Goal: Transaction & Acquisition: Purchase product/service

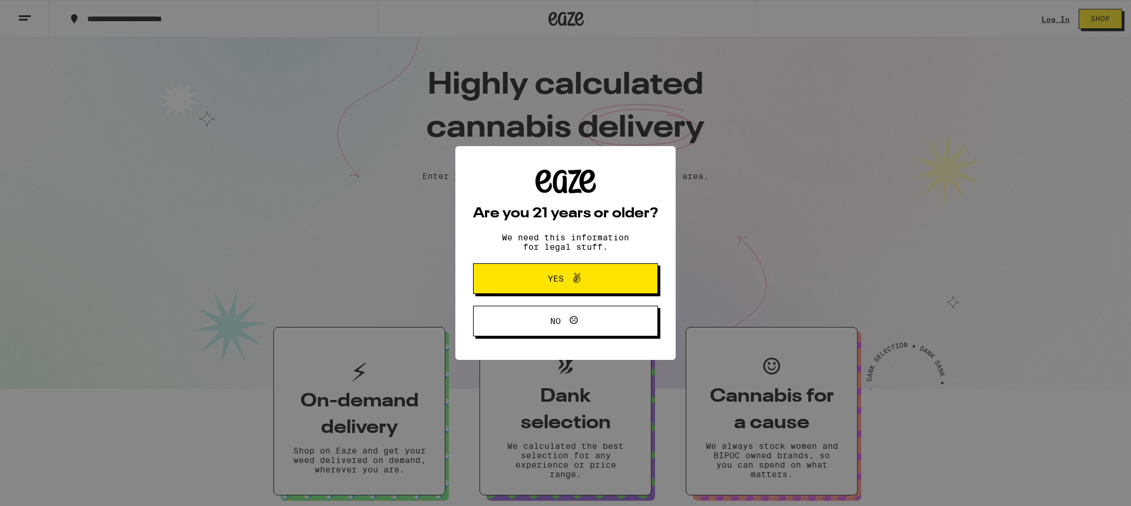
click at [554, 282] on span "Yes" at bounding box center [556, 278] width 16 height 8
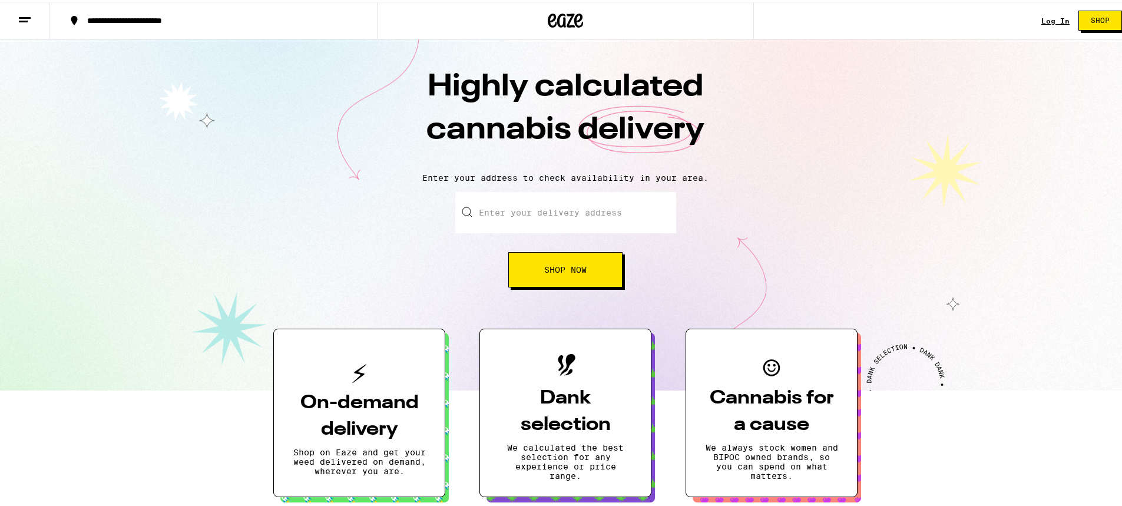
click at [1044, 19] on link "Log In" at bounding box center [1055, 19] width 28 height 8
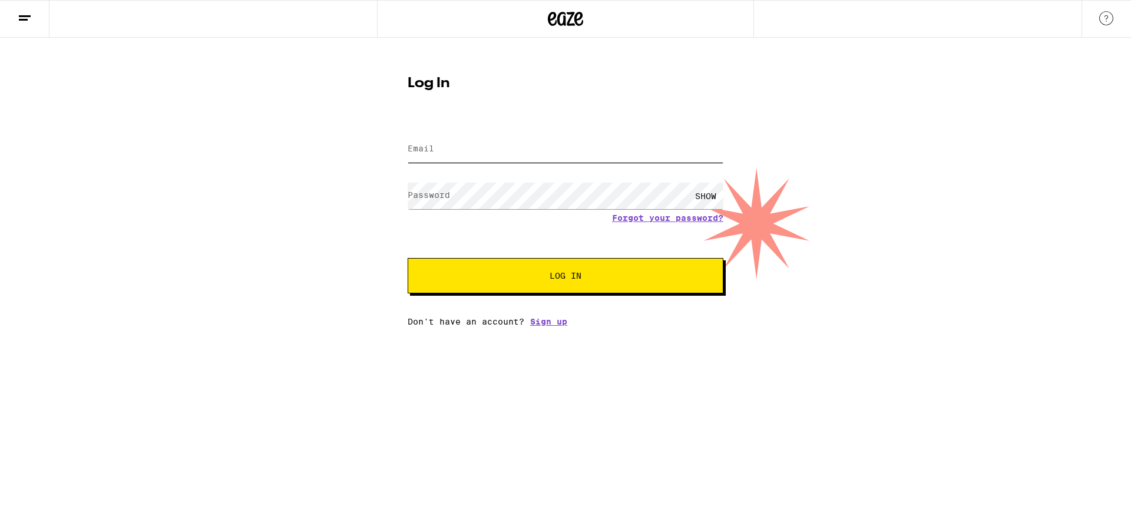
click at [555, 138] on input "Email" at bounding box center [566, 149] width 316 height 27
type input "[PERSON_NAME][EMAIL_ADDRESS][DOMAIN_NAME]"
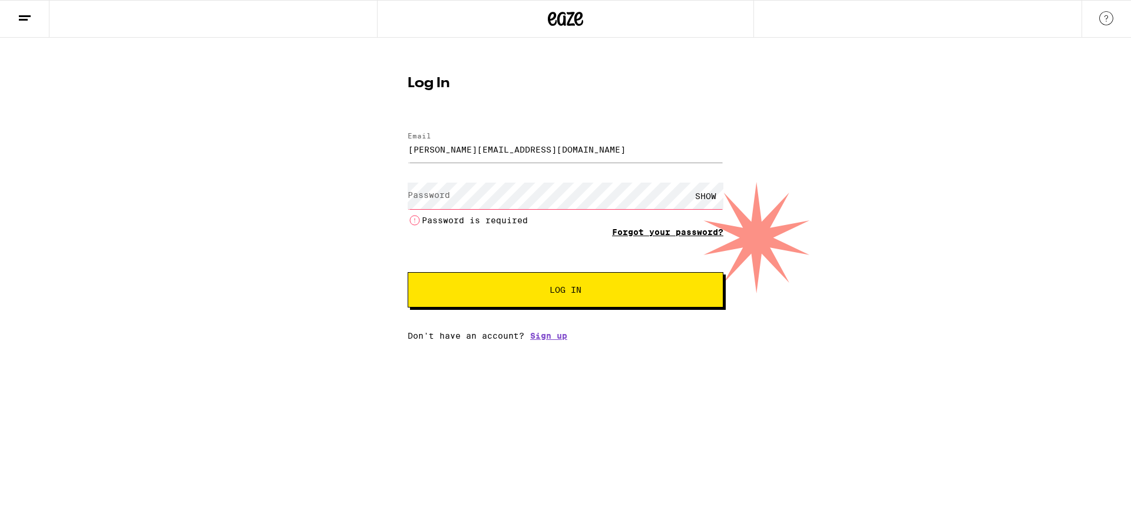
click at [633, 219] on form "Email Email [PERSON_NAME][EMAIL_ADDRESS][DOMAIN_NAME] Password Password SHOW Pa…" at bounding box center [566, 213] width 316 height 187
click at [640, 233] on link "Forgot your password?" at bounding box center [667, 231] width 111 height 9
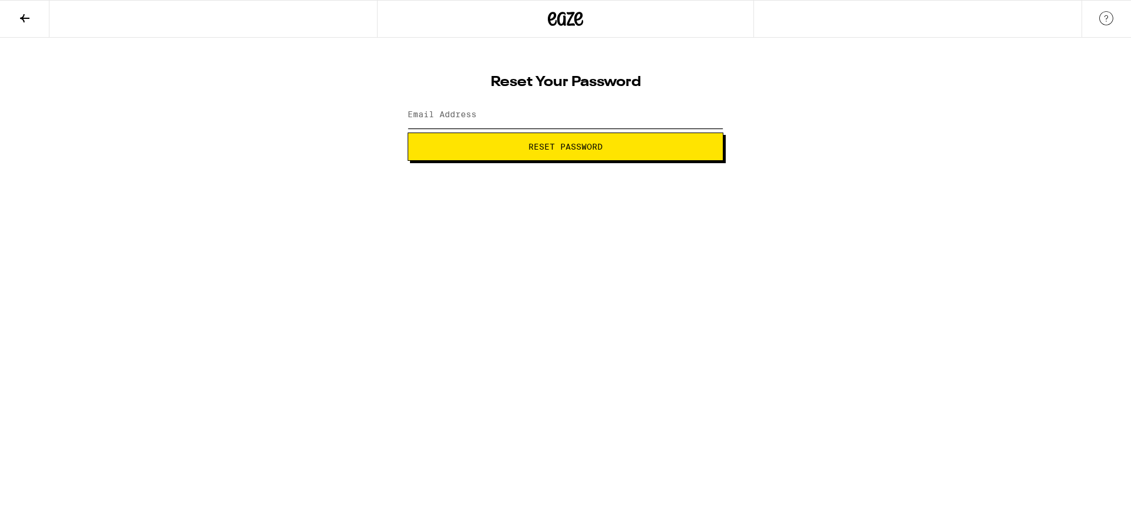
click at [535, 122] on input "Email Address" at bounding box center [566, 115] width 316 height 27
type input "[PERSON_NAME][EMAIL_ADDRESS][DOMAIN_NAME]"
click at [545, 144] on span "Reset Password" at bounding box center [565, 147] width 74 height 8
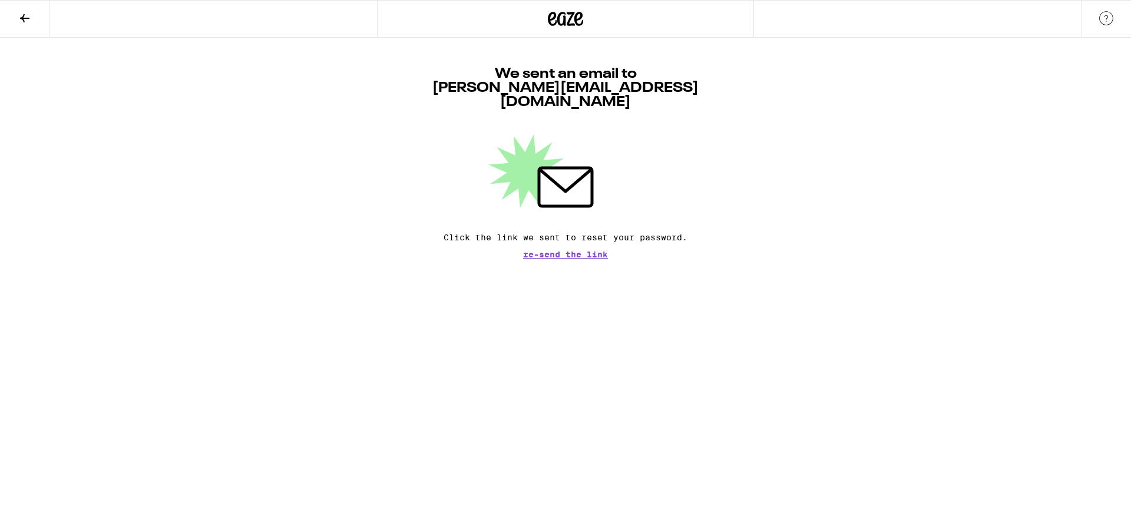
click at [22, 15] on icon at bounding box center [25, 18] width 14 height 14
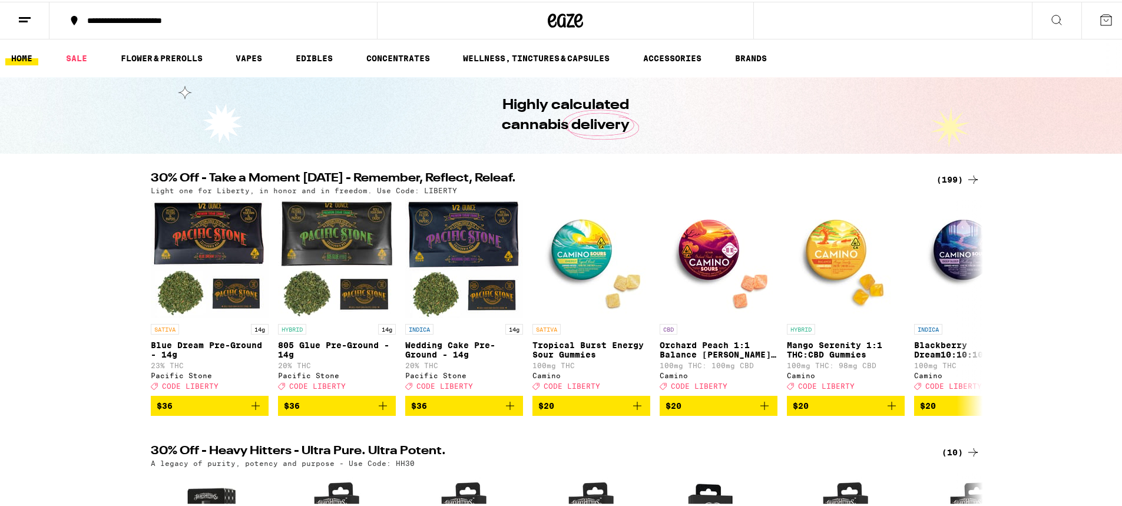
scroll to position [177, 0]
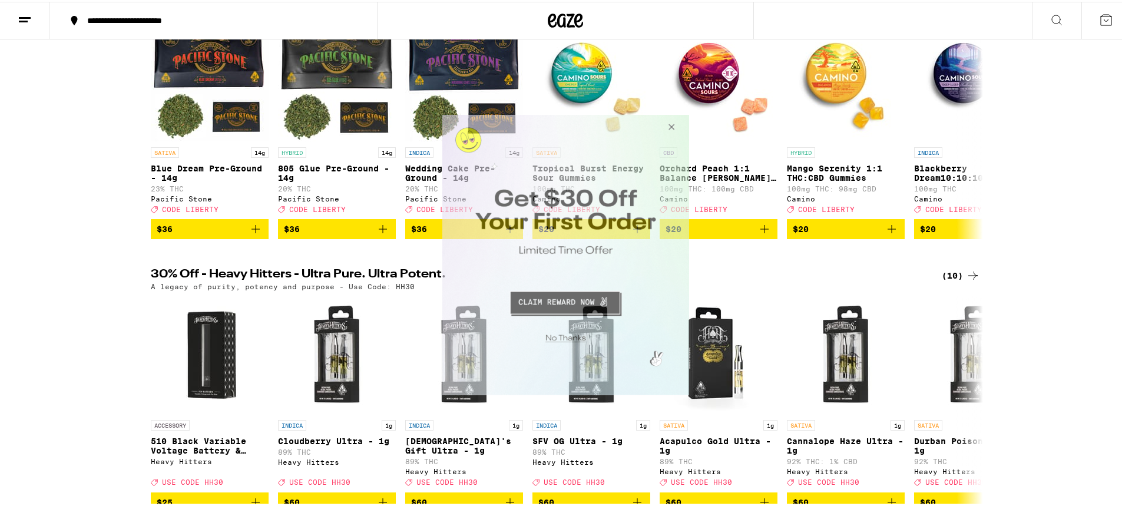
click at [674, 122] on button "Close Modal" at bounding box center [669, 128] width 32 height 28
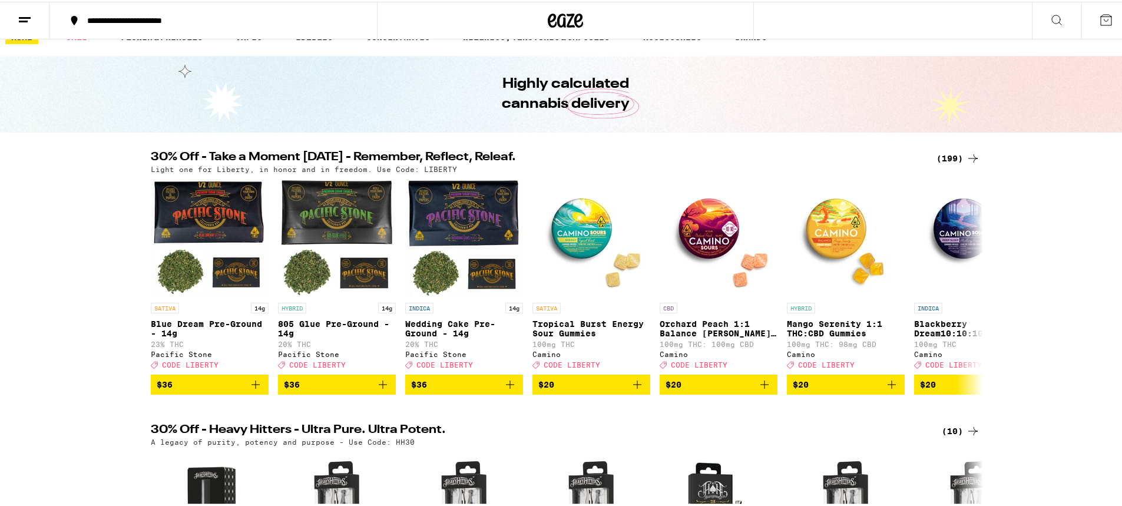
scroll to position [0, 0]
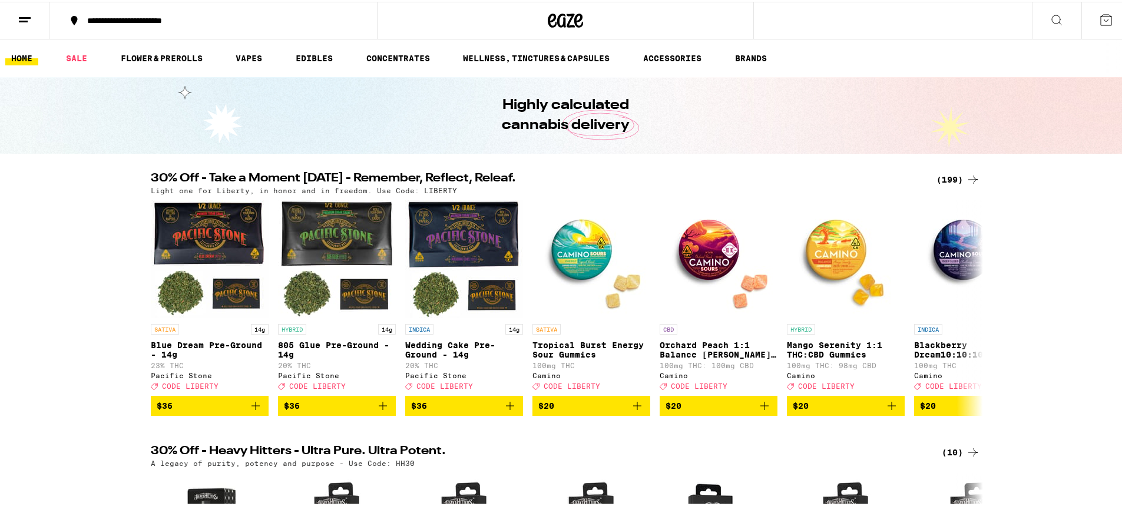
click at [1099, 19] on icon at bounding box center [1106, 18] width 14 height 14
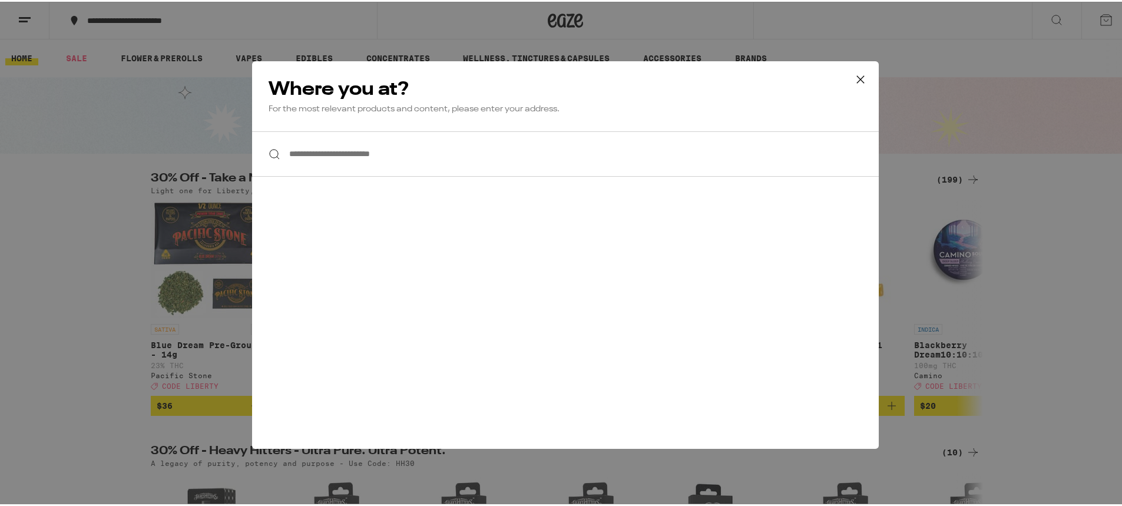
click at [859, 78] on icon at bounding box center [861, 78] width 18 height 18
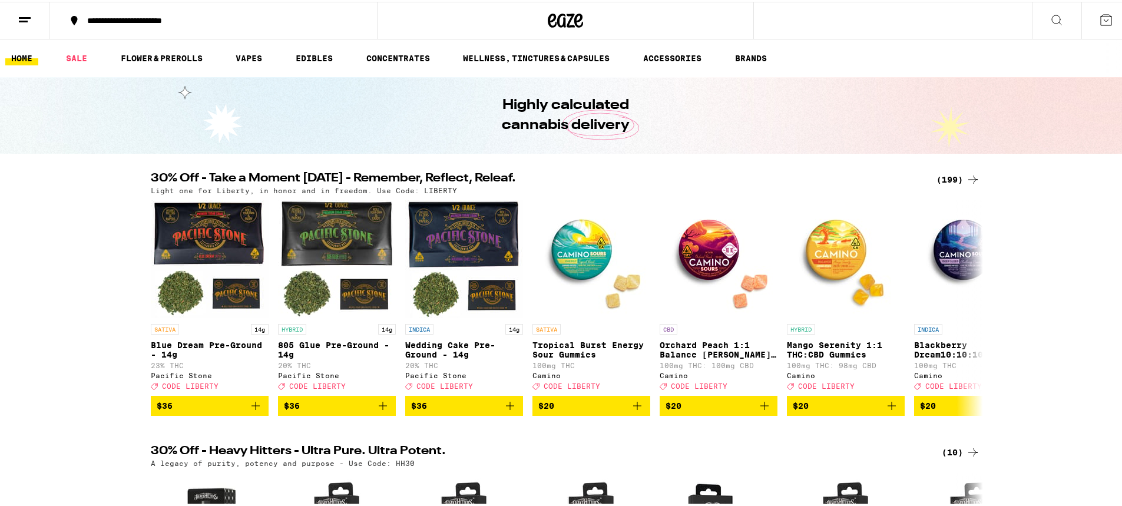
click at [1055, 13] on button at bounding box center [1056, 19] width 49 height 37
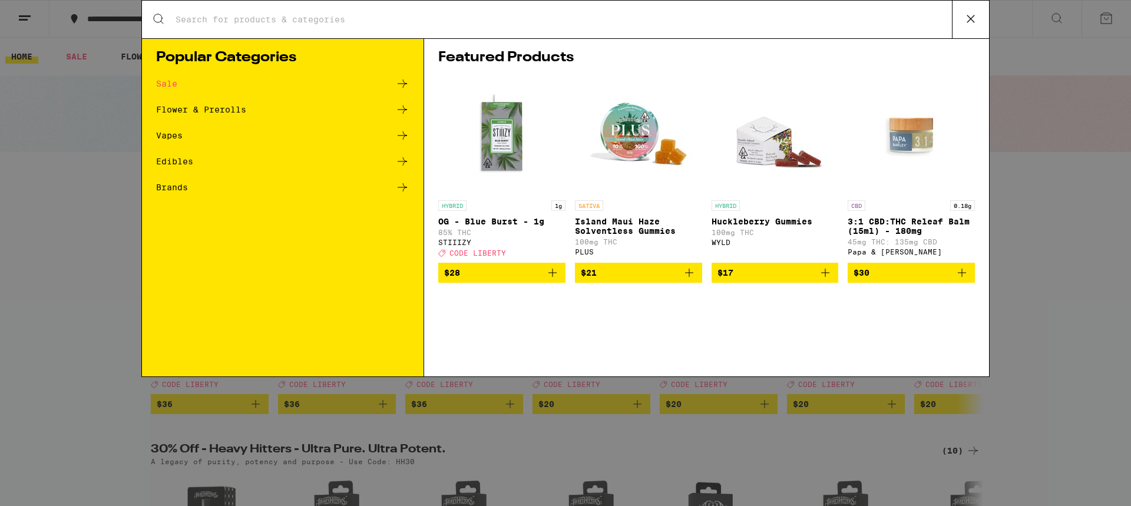
click at [1022, 38] on div "Search for Products Popular Categories Sale Flower & Prerolls Vapes Edibles Bra…" at bounding box center [565, 253] width 1131 height 506
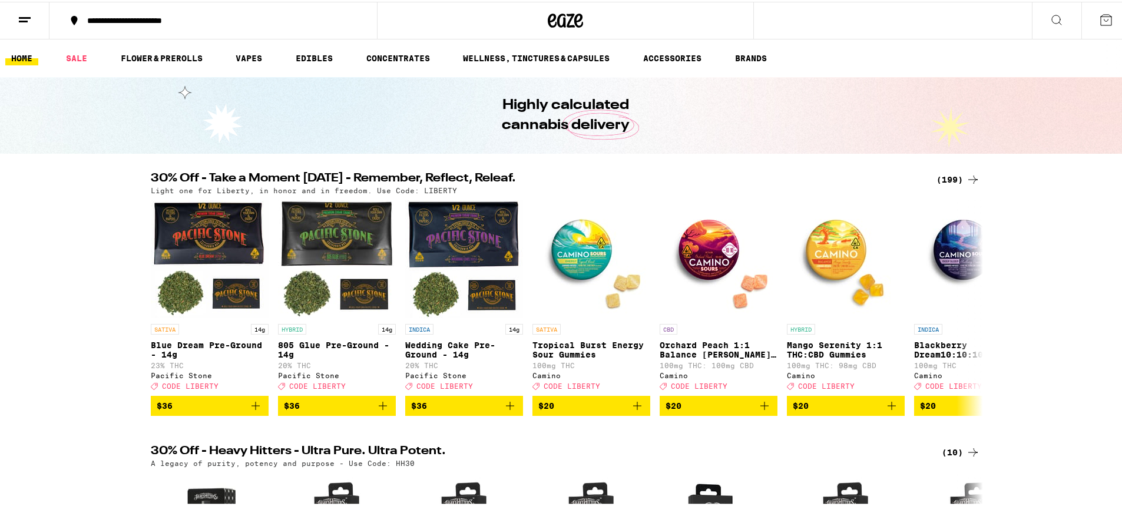
click at [1101, 15] on icon at bounding box center [1106, 18] width 11 height 11
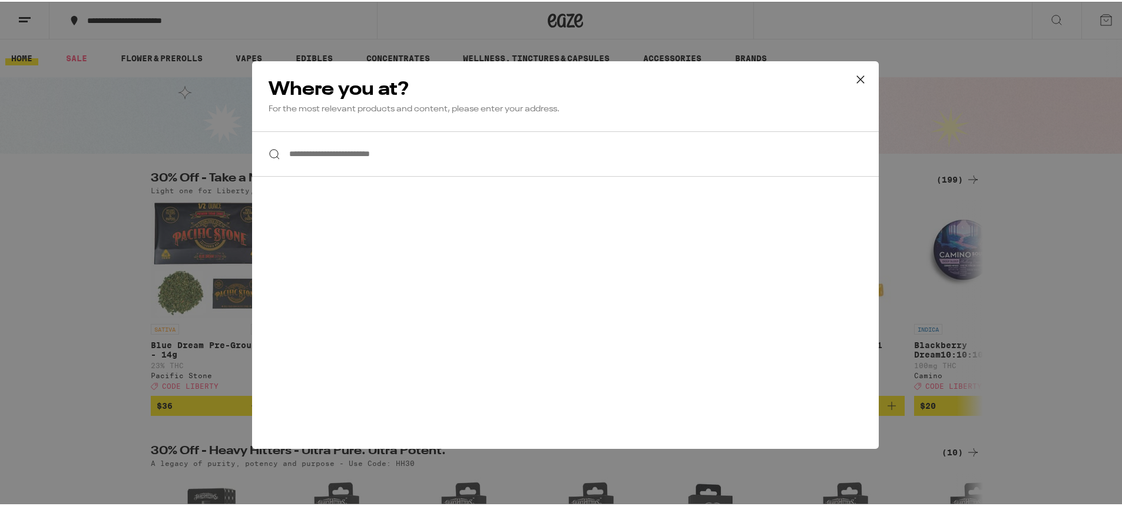
click at [856, 71] on icon at bounding box center [861, 78] width 18 height 18
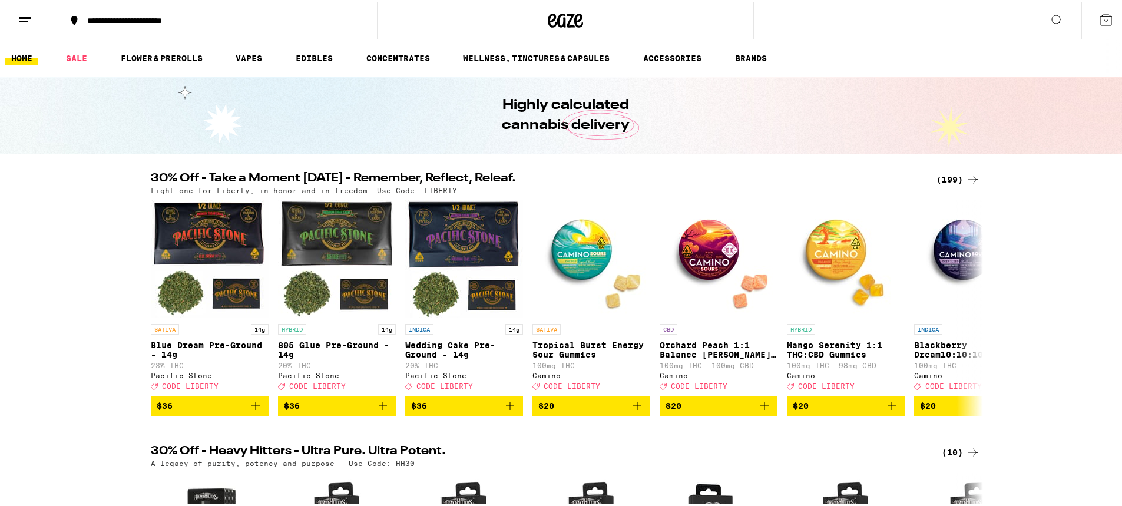
click at [29, 12] on icon at bounding box center [25, 18] width 14 height 14
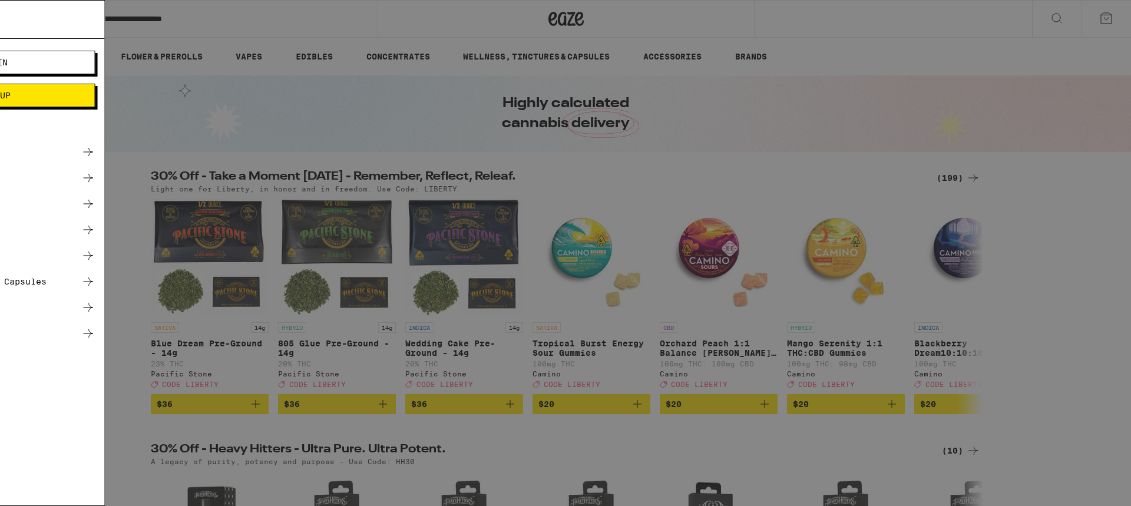
click at [183, 62] on span "Log In" at bounding box center [163, 62] width 111 height 8
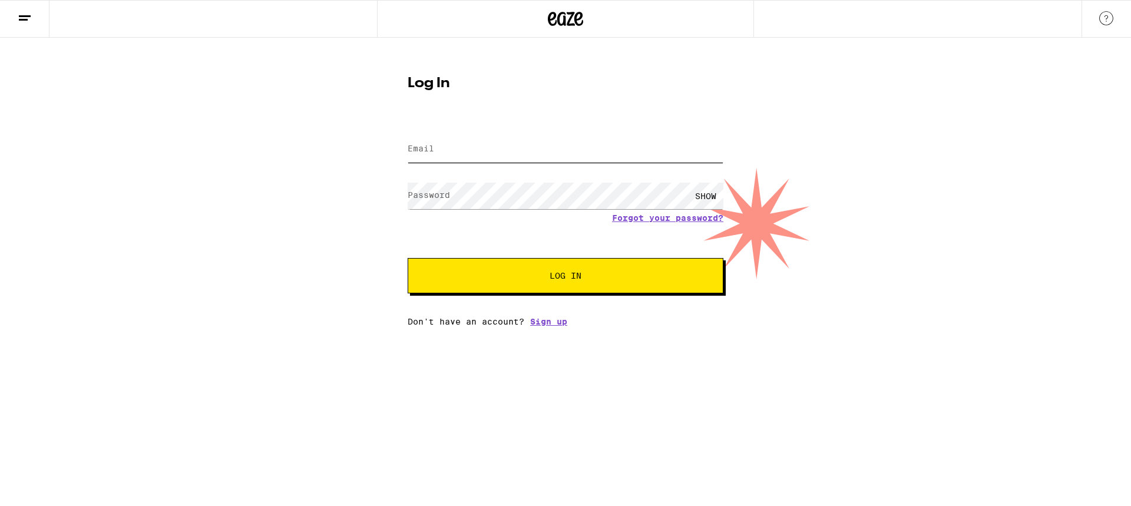
click at [443, 142] on input "Email" at bounding box center [566, 149] width 316 height 27
type input "[PERSON_NAME][EMAIL_ADDRESS][DOMAIN_NAME]"
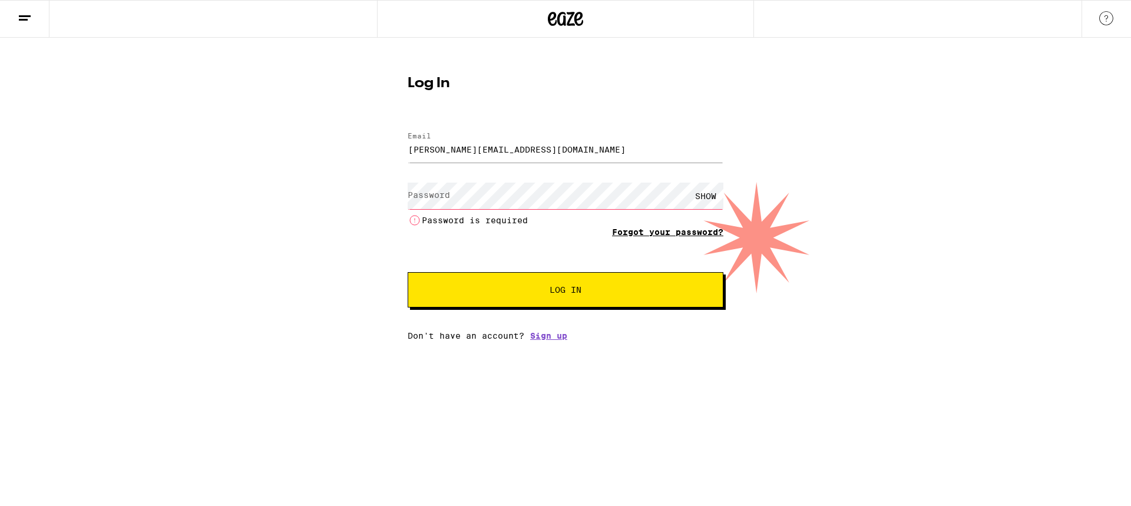
click at [630, 235] on link "Forgot your password?" at bounding box center [667, 231] width 111 height 9
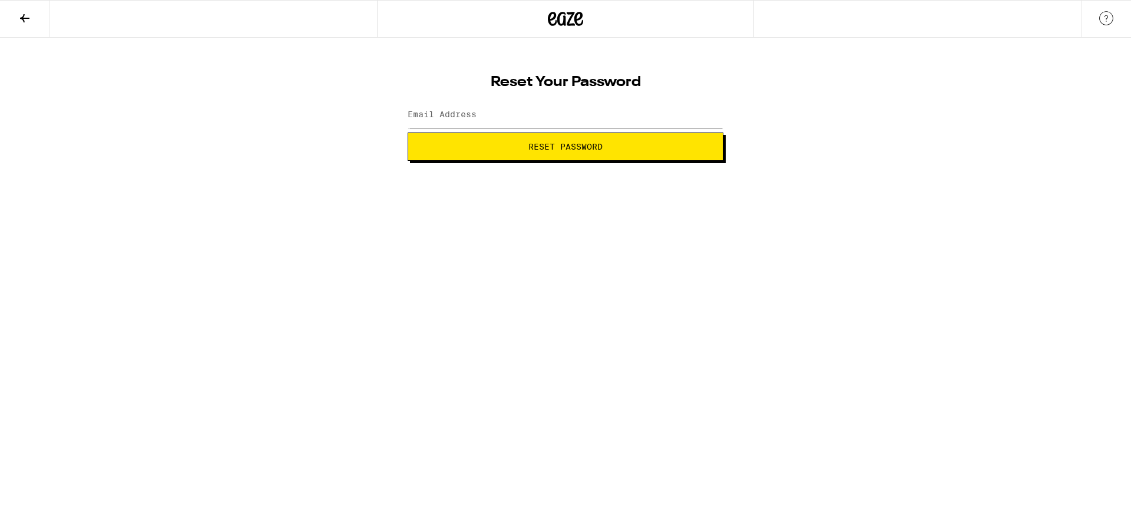
click at [487, 130] on div at bounding box center [566, 115] width 316 height 35
click at [477, 112] on input "Email Address" at bounding box center [566, 115] width 316 height 27
type input "[PERSON_NAME][EMAIL_ADDRESS][DOMAIN_NAME]"
click at [480, 153] on button "Reset Password" at bounding box center [566, 147] width 316 height 28
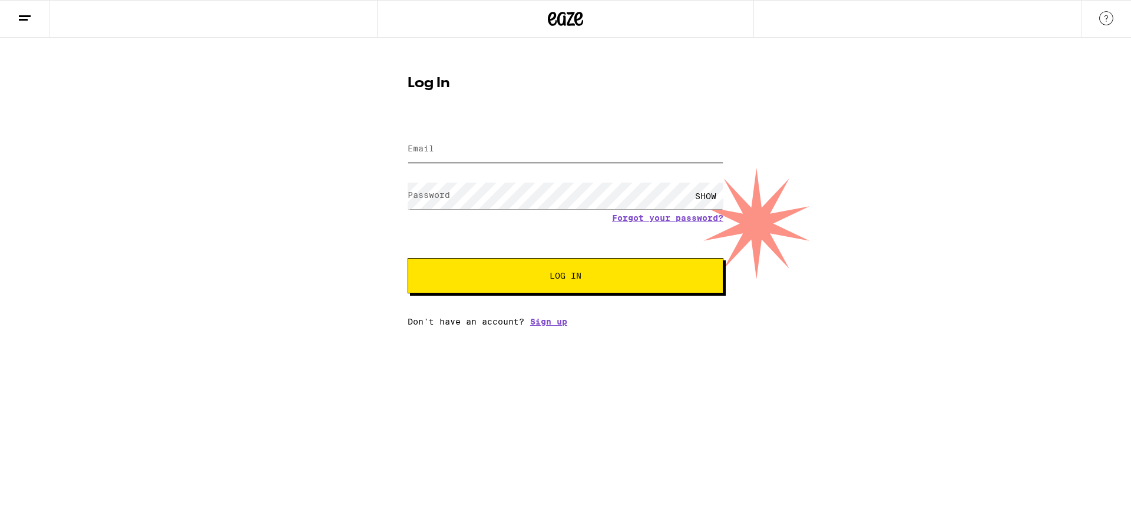
click at [474, 151] on input "Email" at bounding box center [566, 149] width 316 height 27
type input "[PERSON_NAME][EMAIL_ADDRESS][DOMAIN_NAME]"
click at [408, 258] on button "Log In" at bounding box center [566, 275] width 316 height 35
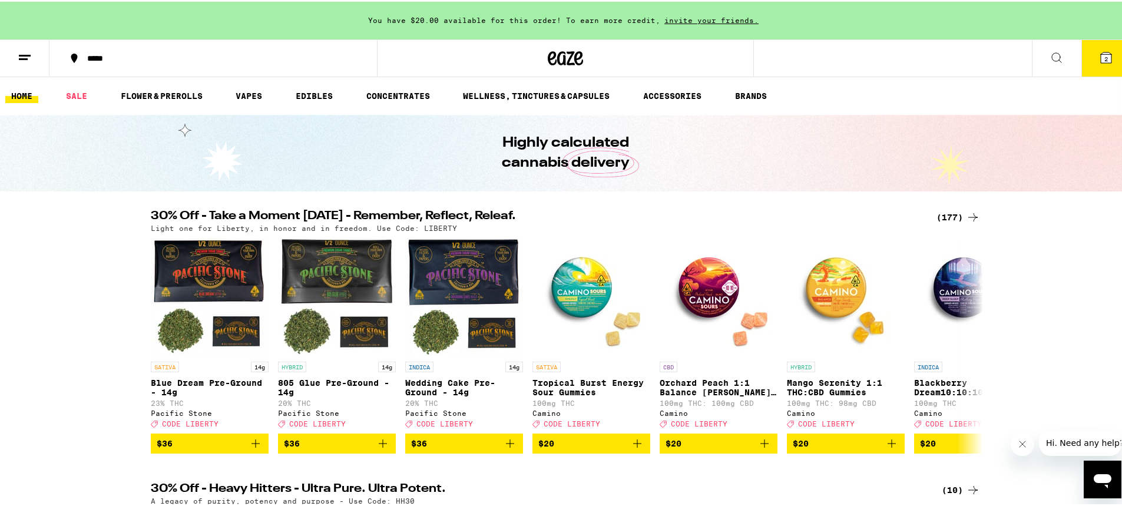
click at [1099, 49] on icon at bounding box center [1106, 56] width 14 height 14
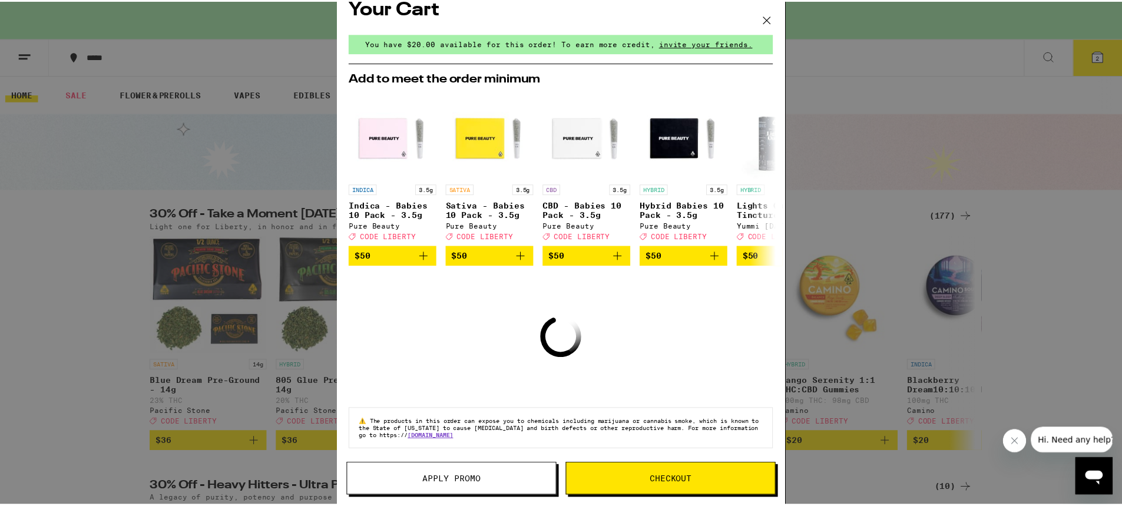
scroll to position [27, 0]
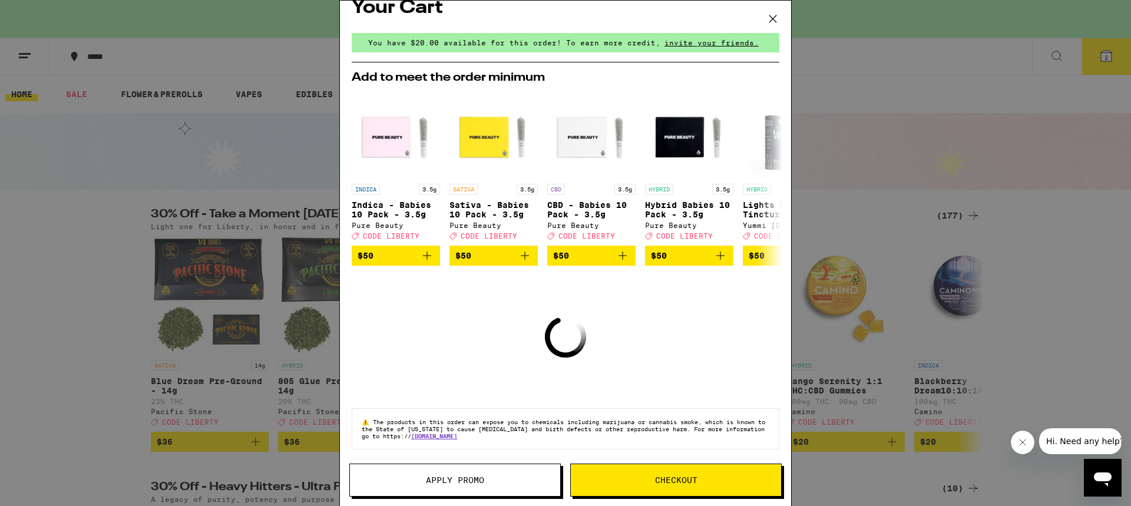
click at [482, 336] on div "Your Cart You have $20.00 available for this order! To earn more credit, invite…" at bounding box center [565, 236] width 451 height 470
click at [478, 485] on button "Apply Promo" at bounding box center [454, 480] width 211 height 33
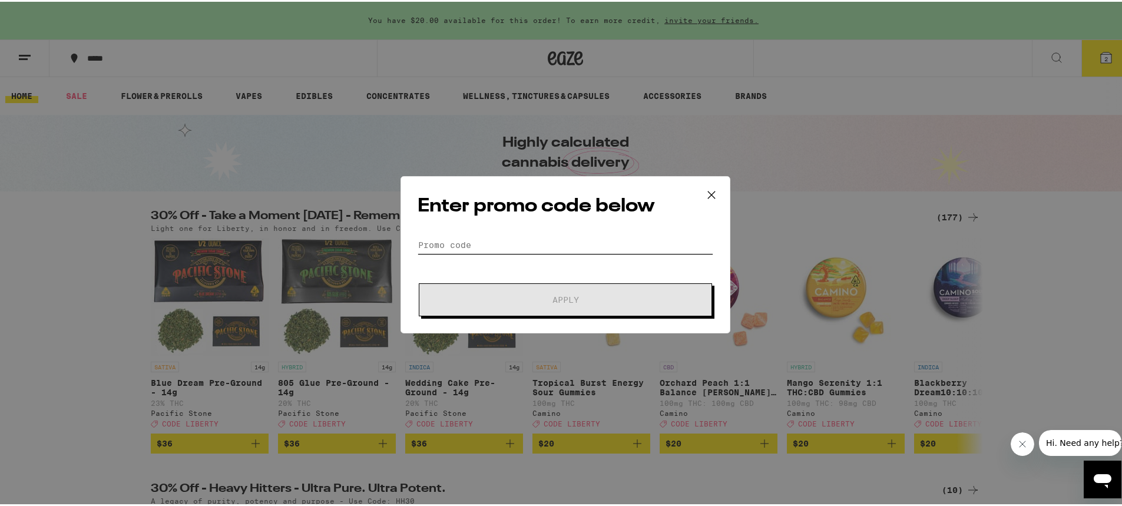
click at [482, 244] on input "Promo Code" at bounding box center [566, 243] width 296 height 18
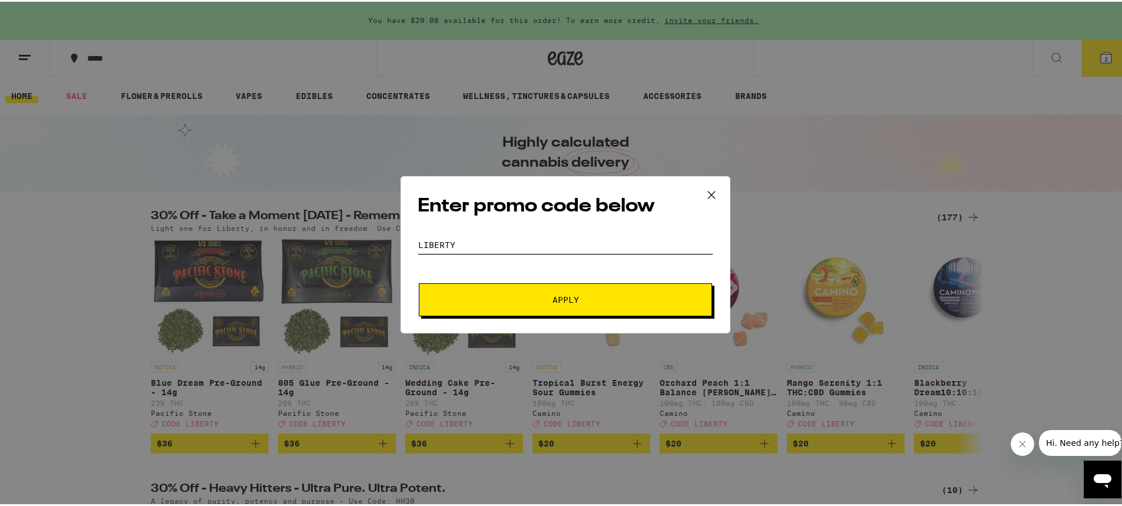
type input "liberty"
click at [419, 282] on button "Apply" at bounding box center [565, 298] width 293 height 33
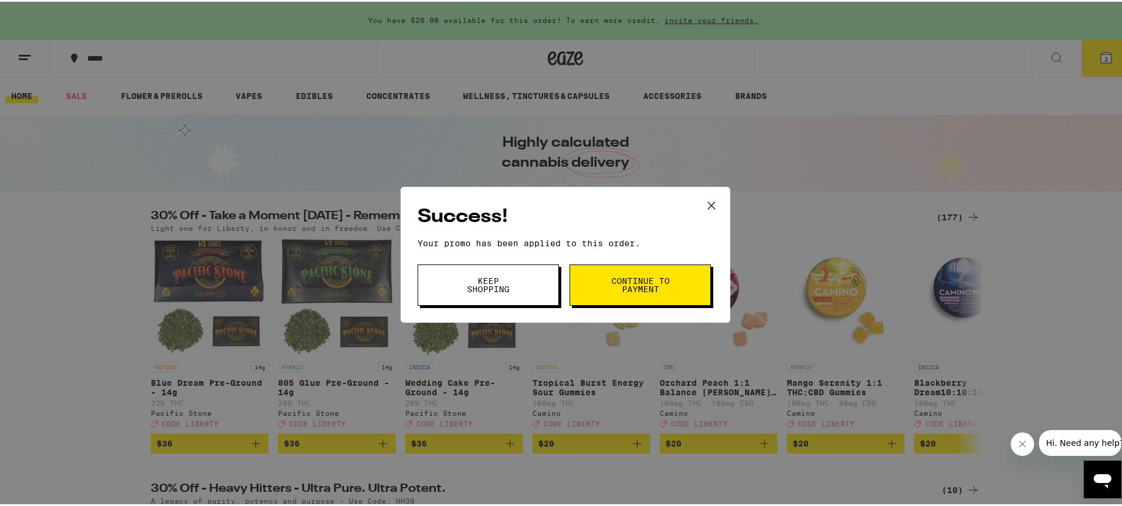
click at [626, 282] on span "Continue to payment" at bounding box center [640, 283] width 60 height 16
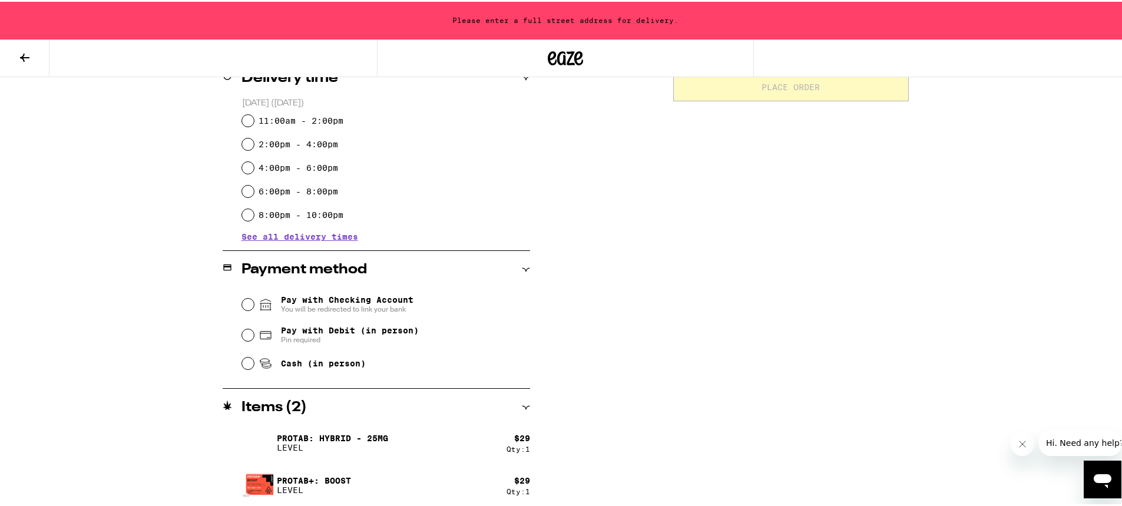
scroll to position [312, 0]
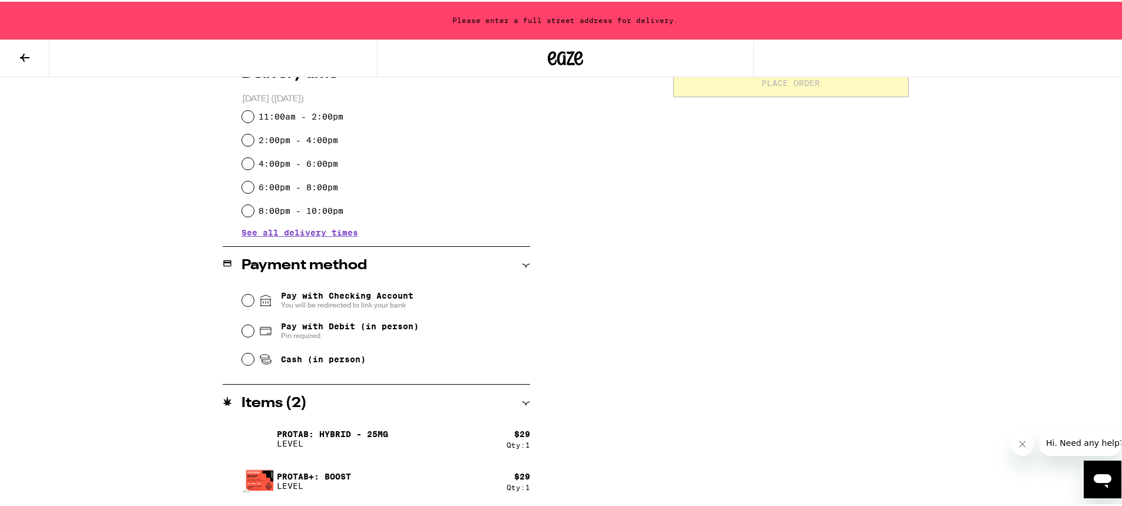
click at [269, 406] on h2 "Items ( 2 )" at bounding box center [273, 402] width 65 height 14
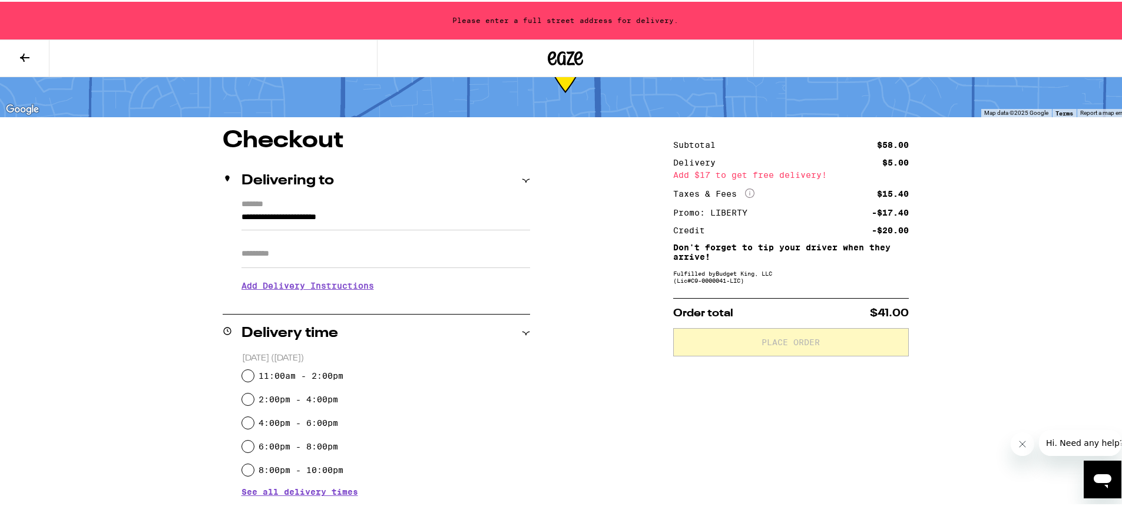
scroll to position [0, 0]
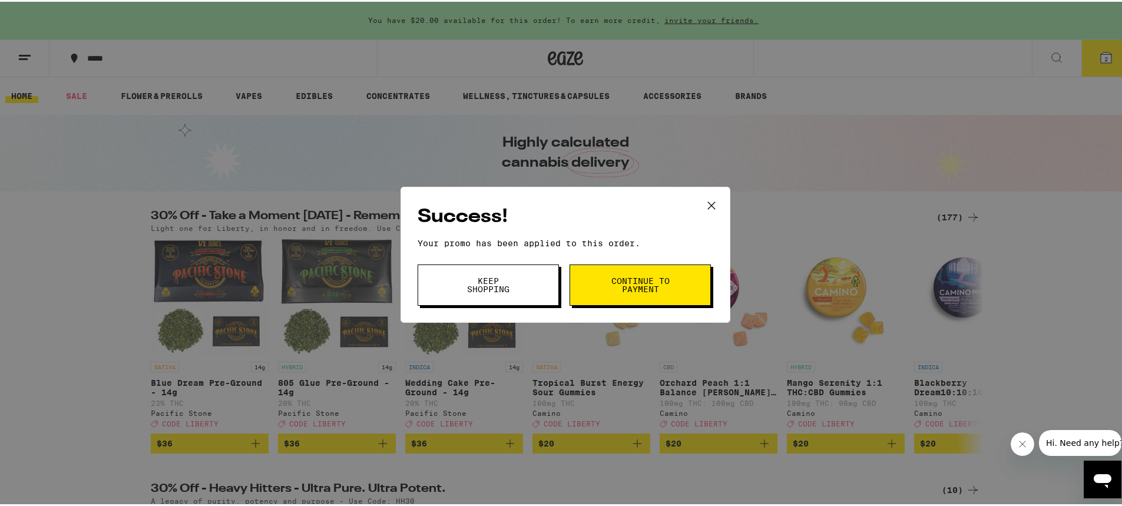
click at [708, 203] on icon at bounding box center [712, 204] width 18 height 18
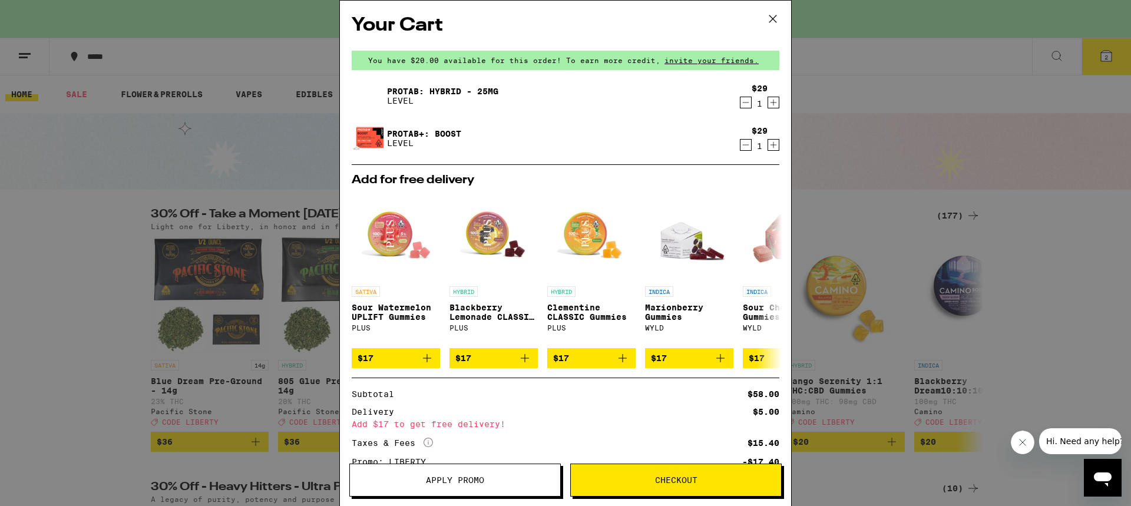
click at [740, 148] on icon "Decrement" at bounding box center [745, 145] width 11 height 14
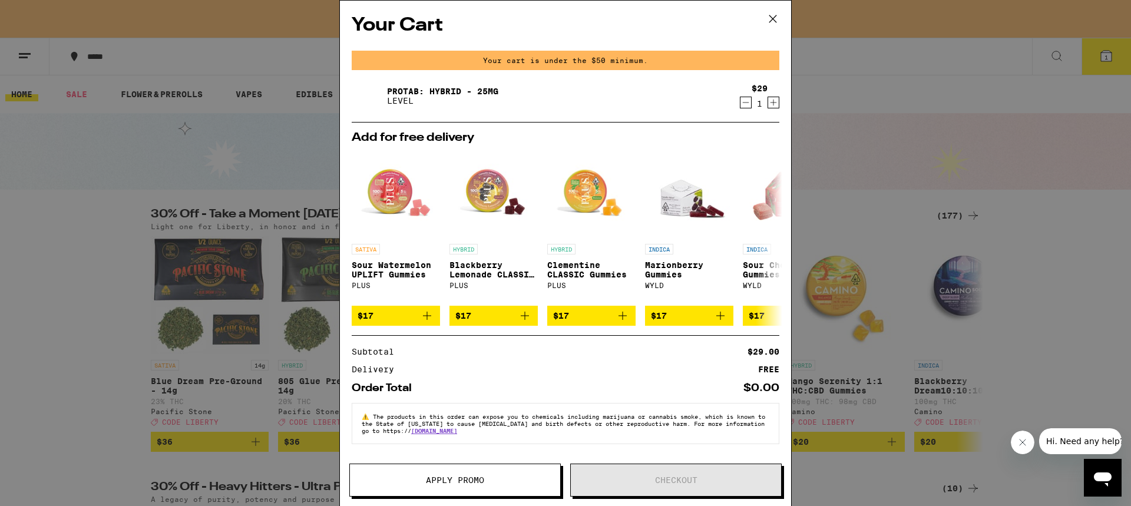
click at [740, 108] on icon "Decrement" at bounding box center [745, 102] width 11 height 14
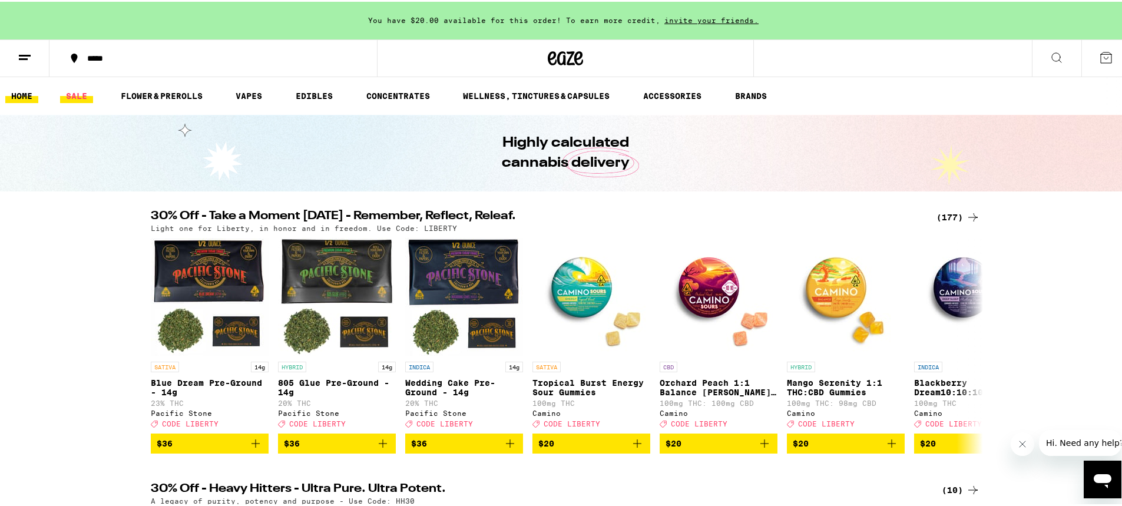
click at [88, 95] on link "SALE" at bounding box center [76, 94] width 33 height 14
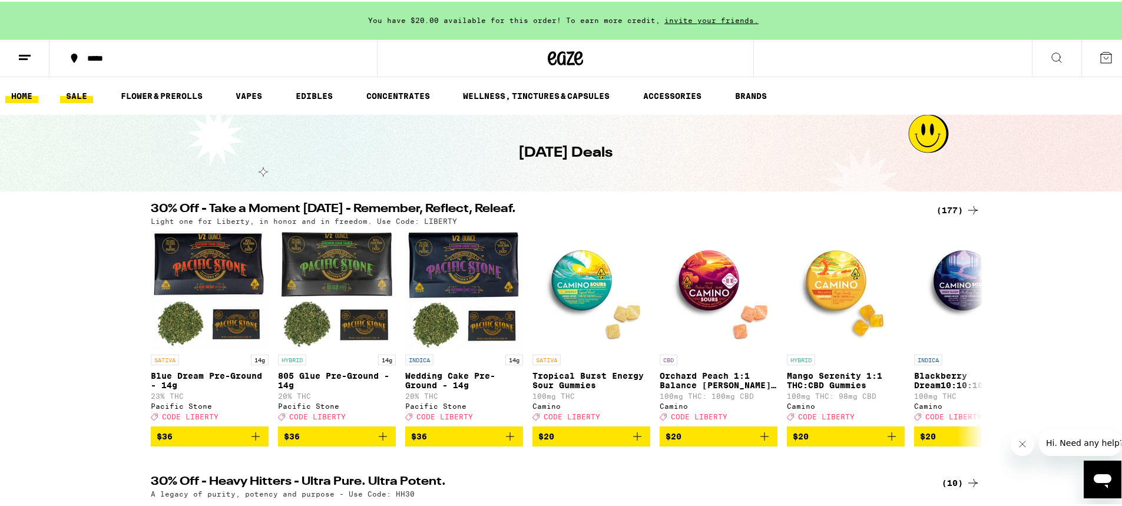
click at [19, 96] on link "HOME" at bounding box center [21, 94] width 33 height 14
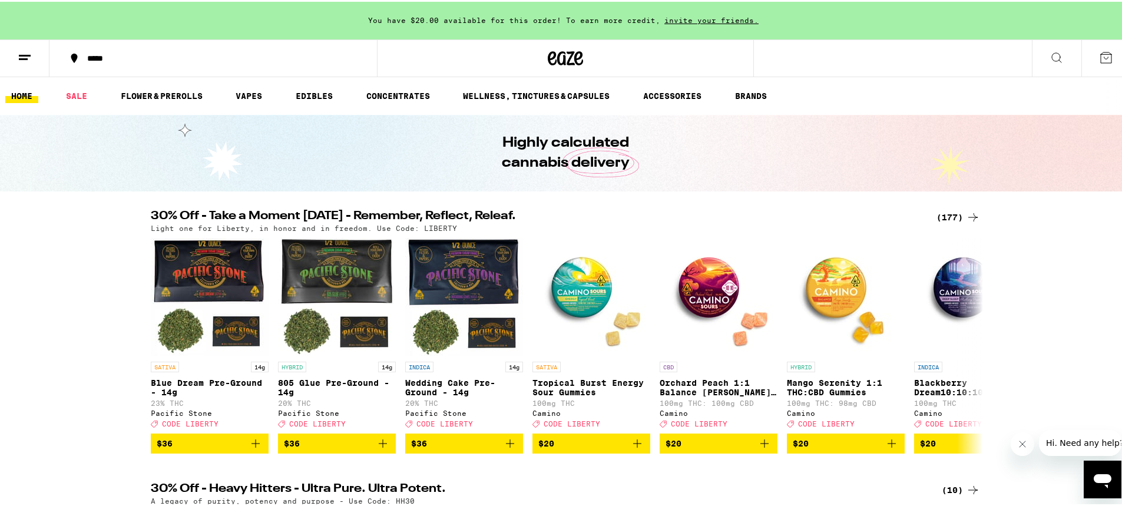
click at [958, 214] on div "(177)" at bounding box center [959, 216] width 44 height 14
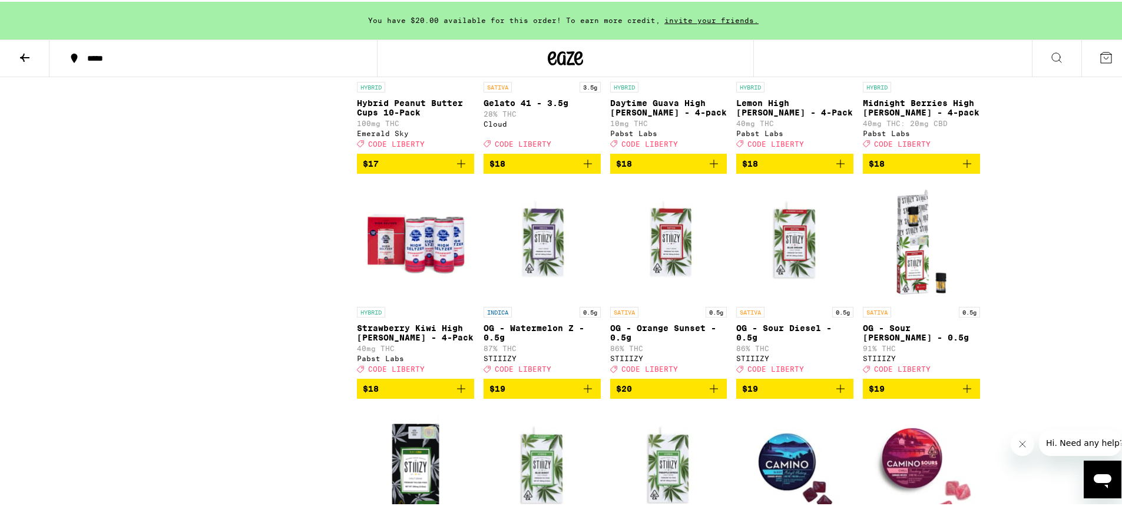
scroll to position [2474, 0]
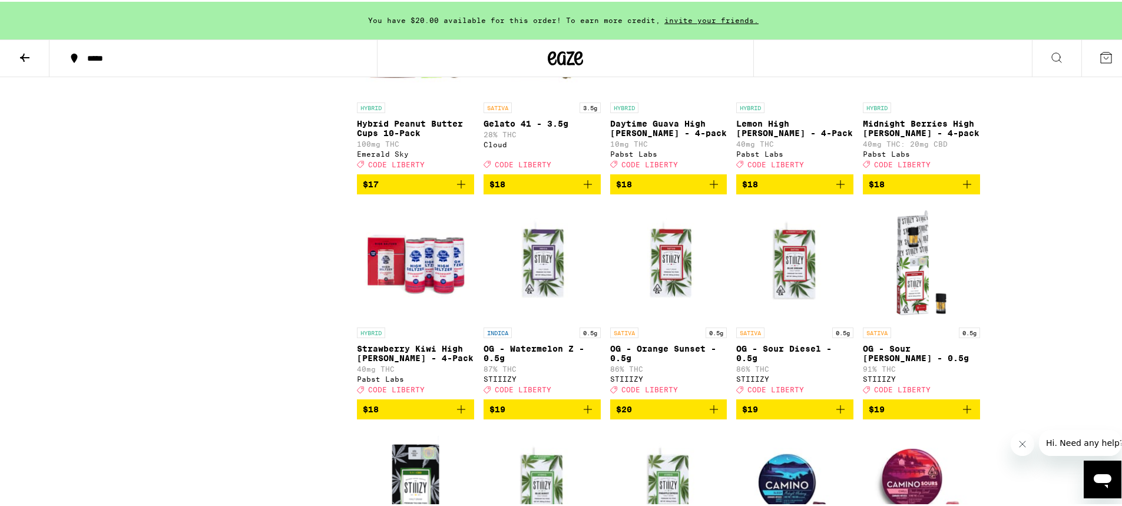
click at [455, 190] on icon "Add to bag" at bounding box center [461, 183] width 14 height 14
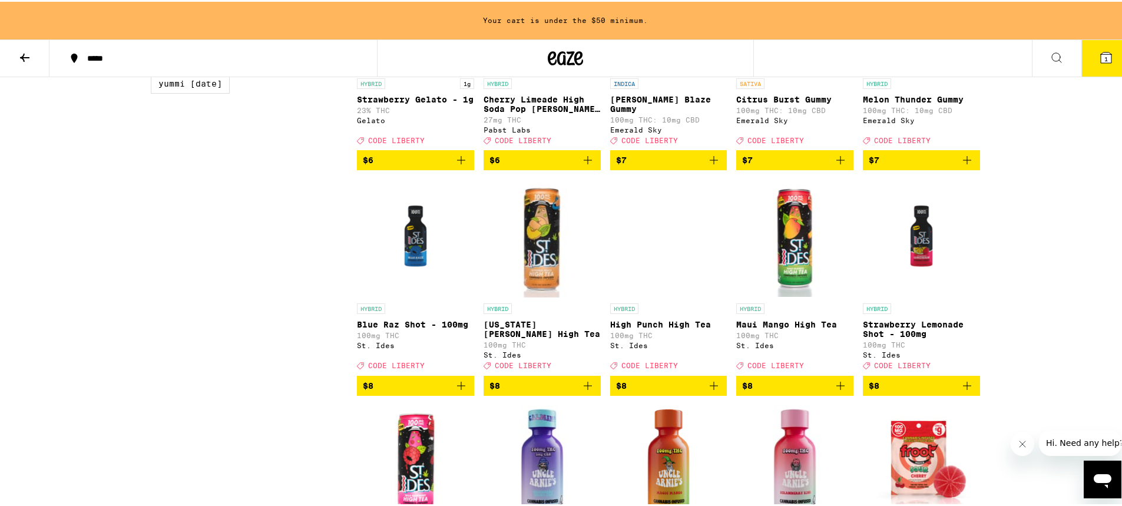
scroll to position [1119, 0]
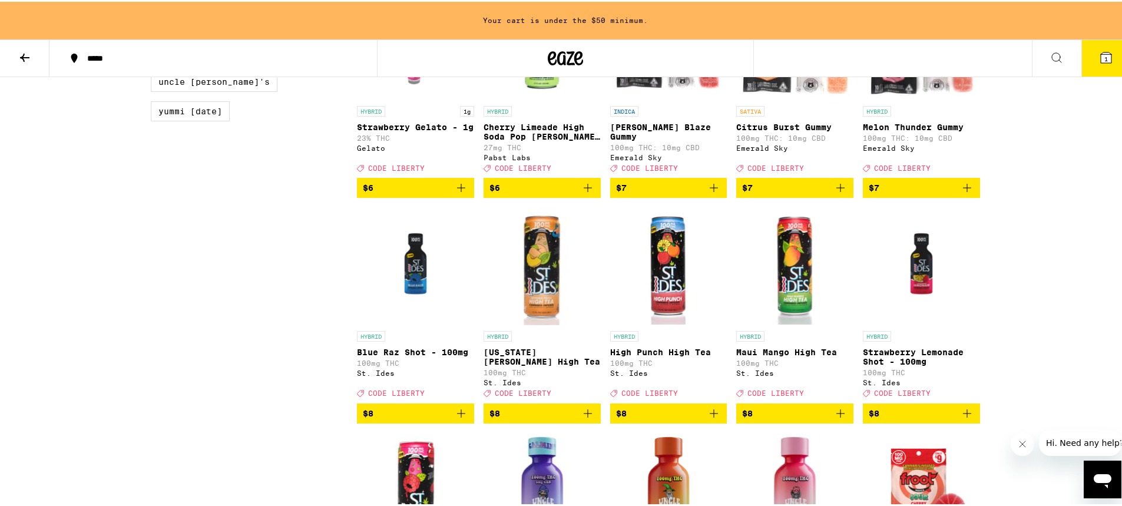
click at [454, 419] on icon "Add to bag" at bounding box center [461, 412] width 14 height 14
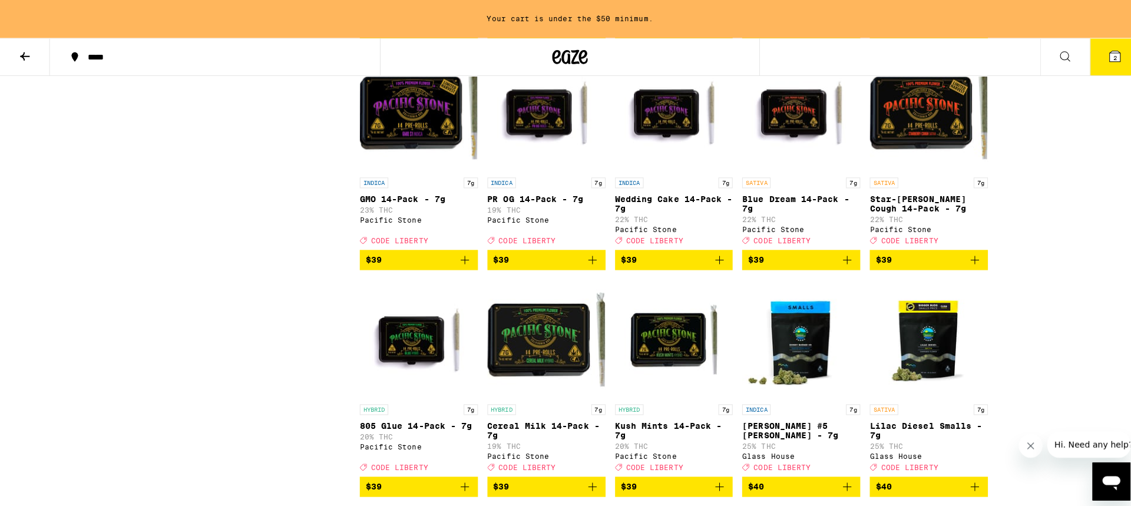
scroll to position [5938, 0]
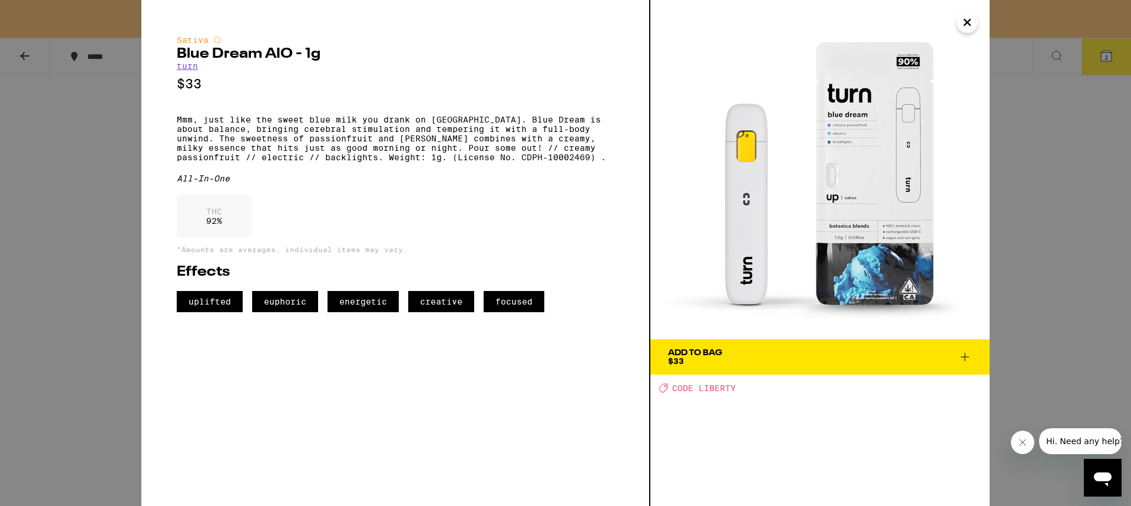
click at [964, 23] on icon "Close" at bounding box center [967, 23] width 14 height 18
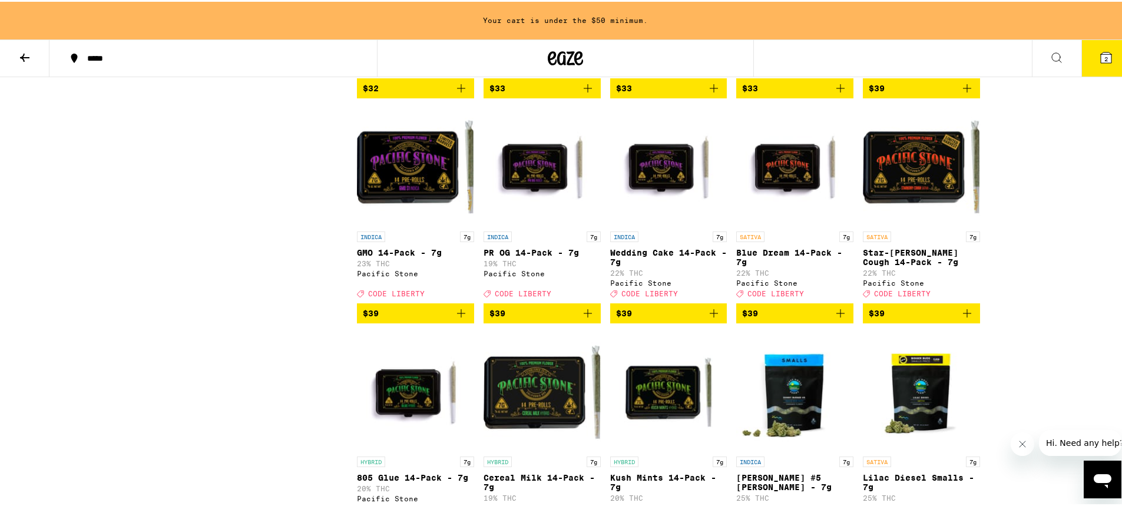
click at [835, 94] on icon "Add to bag" at bounding box center [840, 87] width 14 height 14
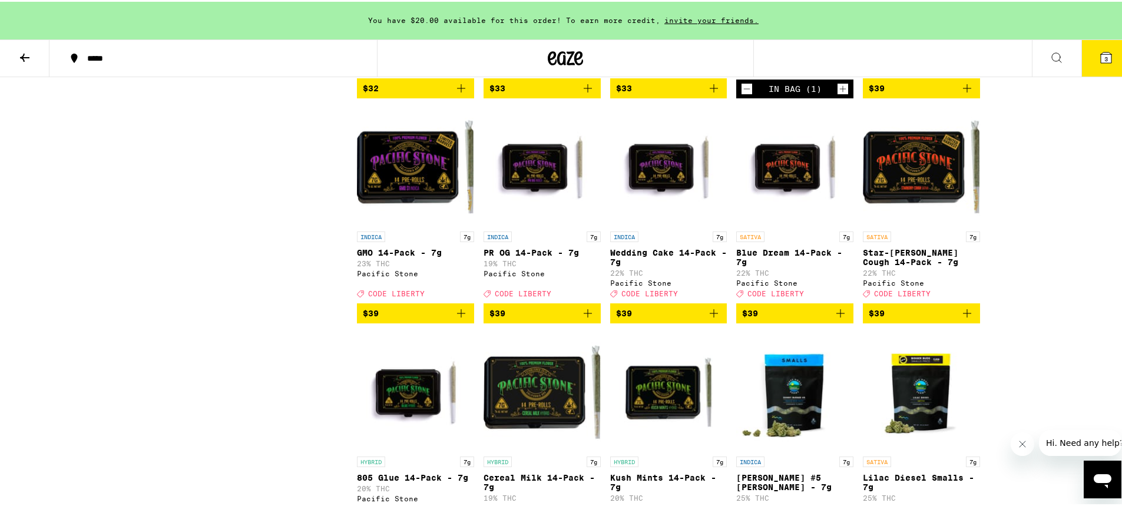
click at [1104, 58] on span "3" at bounding box center [1106, 57] width 4 height 7
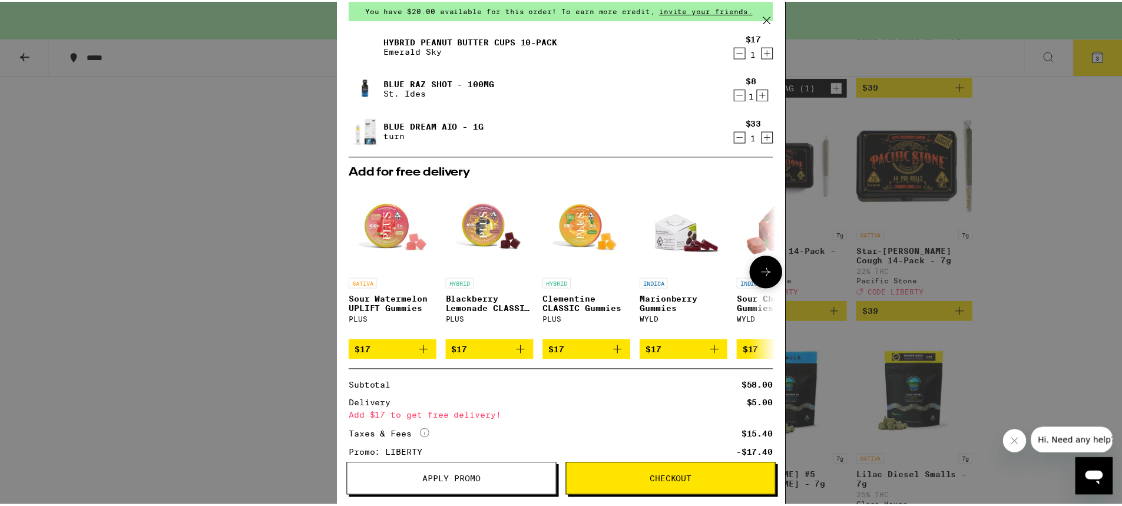
scroll to position [118, 0]
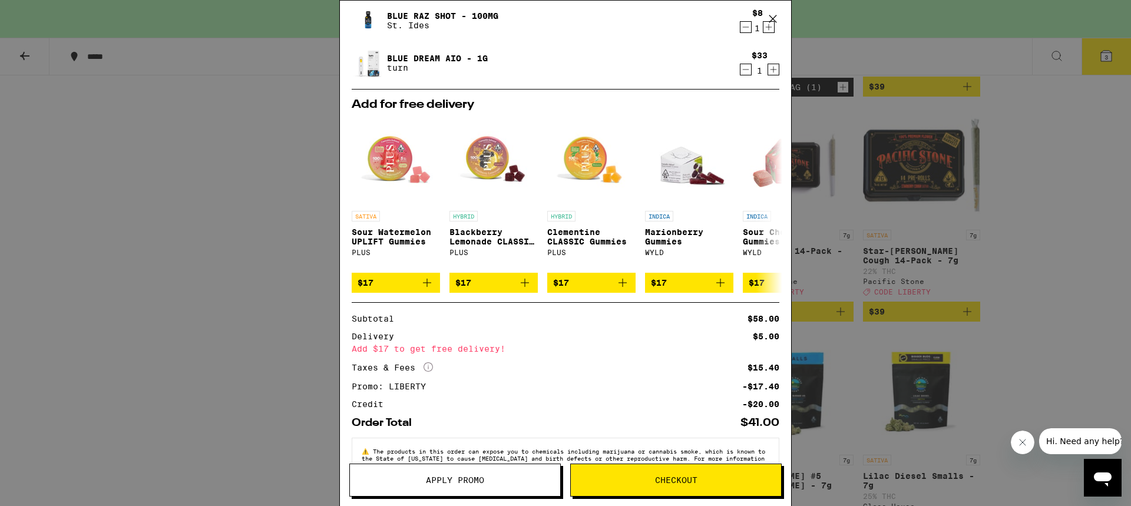
click at [487, 480] on span "Apply Promo" at bounding box center [455, 480] width 210 height 8
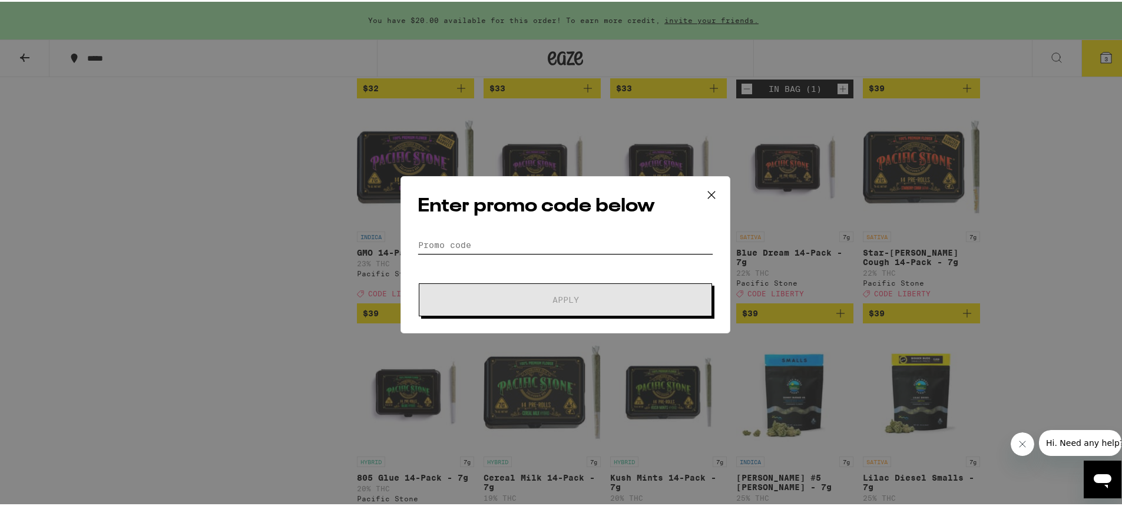
click at [457, 235] on input "Promo Code" at bounding box center [566, 243] width 296 height 18
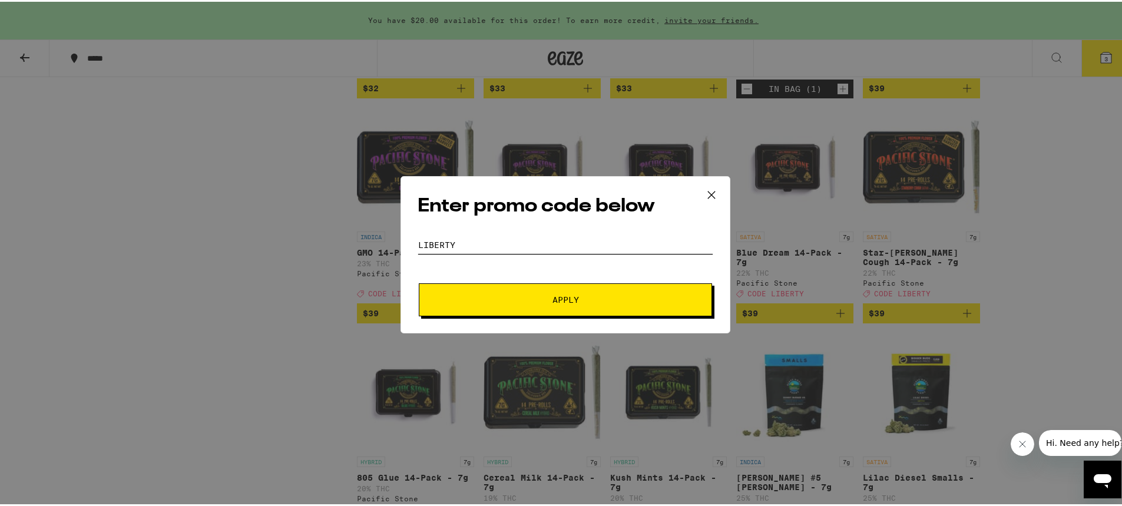
type input "liberty"
click at [545, 299] on span "Apply" at bounding box center [565, 298] width 212 height 8
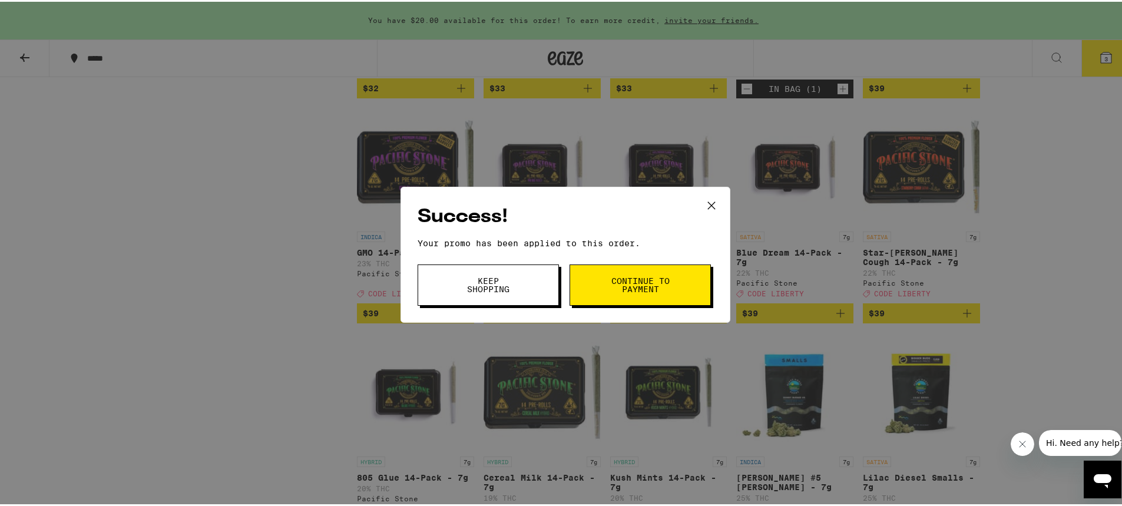
click at [610, 280] on span "Continue to payment" at bounding box center [640, 283] width 60 height 16
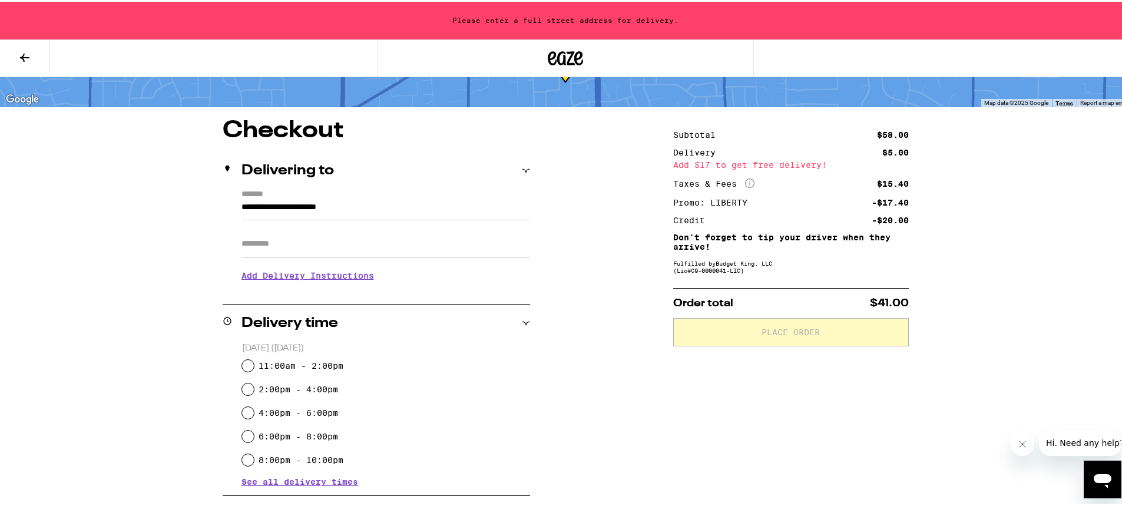
scroll to position [59, 0]
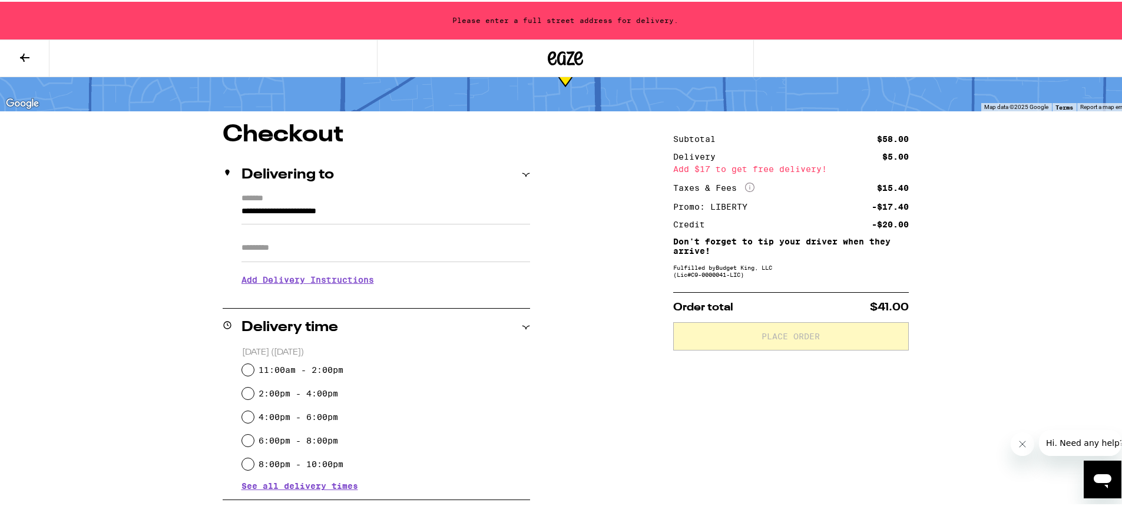
click at [730, 396] on div "Subtotal $58.00 Delivery $5.00 Add $17 to get free delivery! Taxes & Fees More …" at bounding box center [791, 461] width 236 height 680
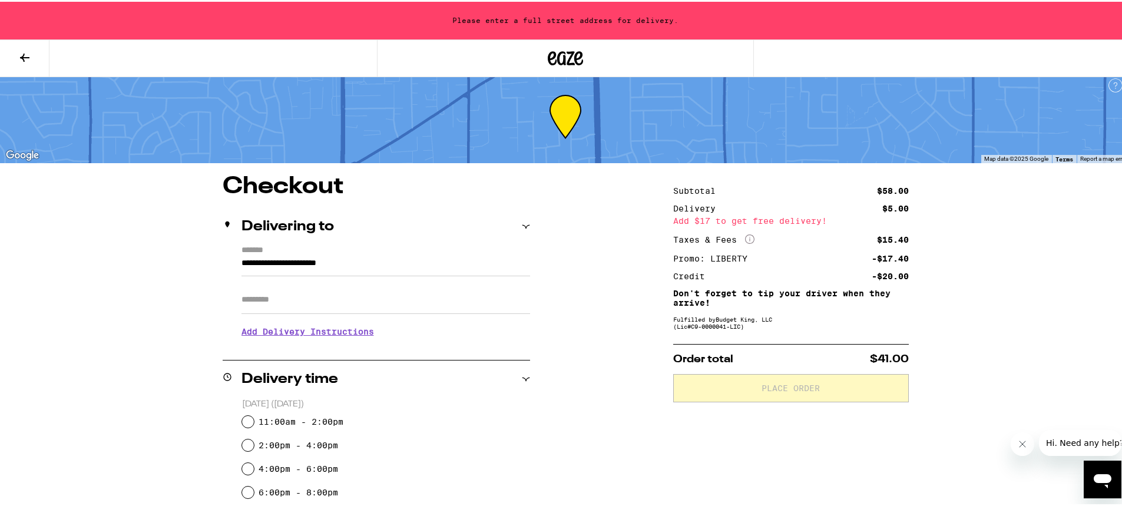
scroll to position [0, 0]
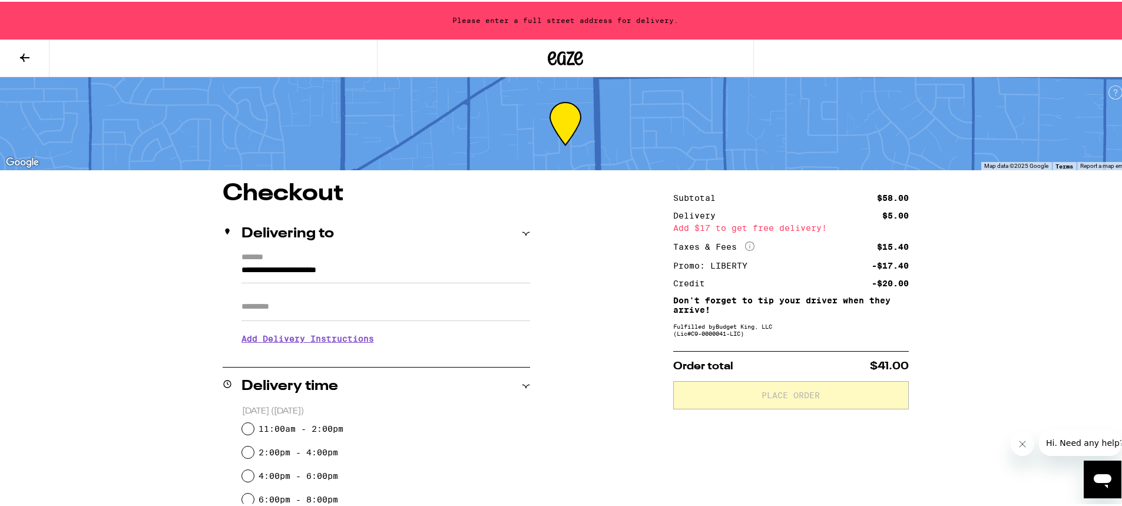
click at [404, 265] on input "**********" at bounding box center [385, 272] width 289 height 20
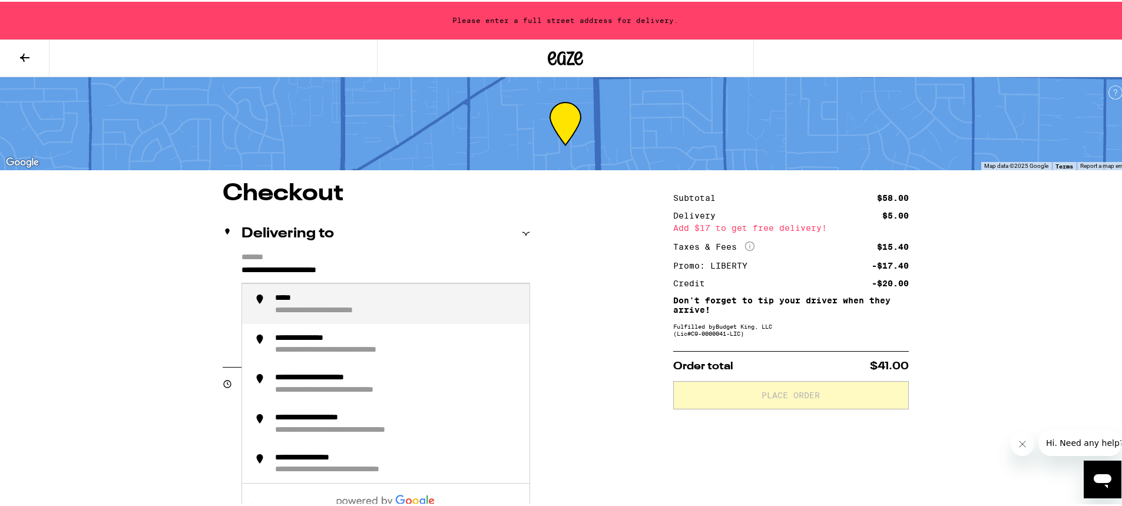
drag, startPoint x: 404, startPoint y: 265, endPoint x: 192, endPoint y: 262, distance: 212.1
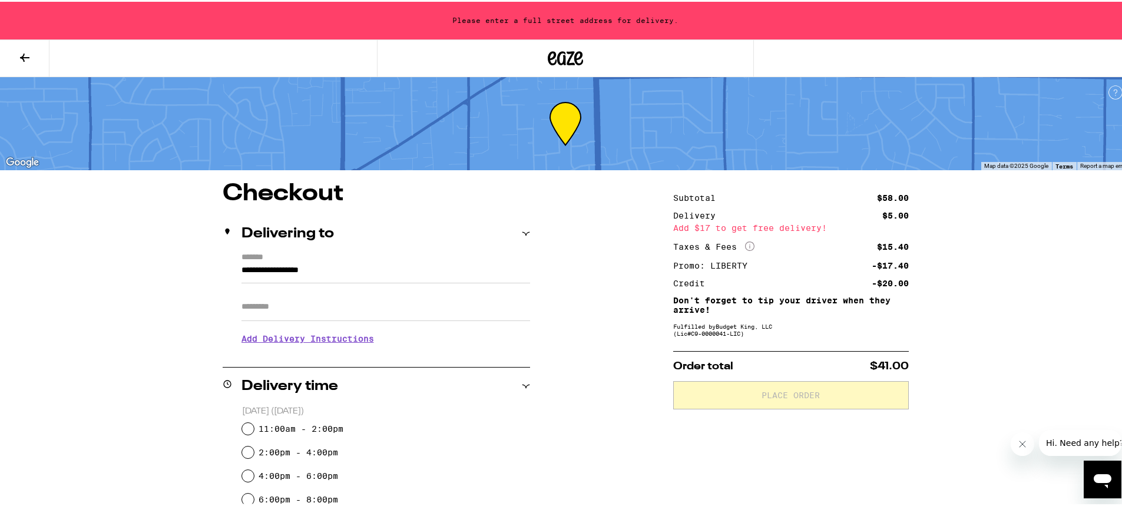
click at [362, 259] on label "*******" at bounding box center [385, 256] width 289 height 11
click at [362, 262] on input "**********" at bounding box center [385, 272] width 289 height 20
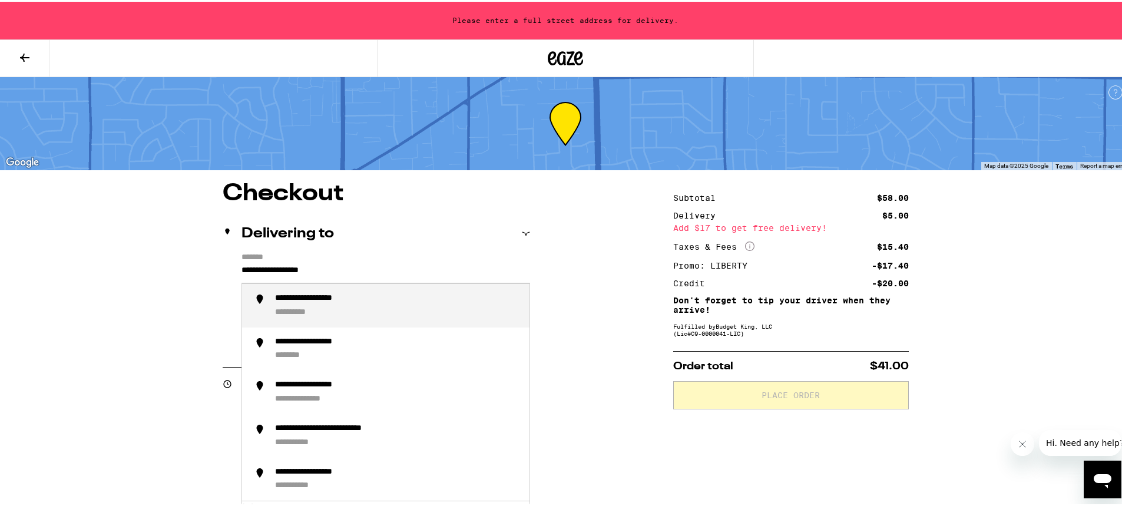
click at [356, 312] on div "**********" at bounding box center [397, 304] width 245 height 25
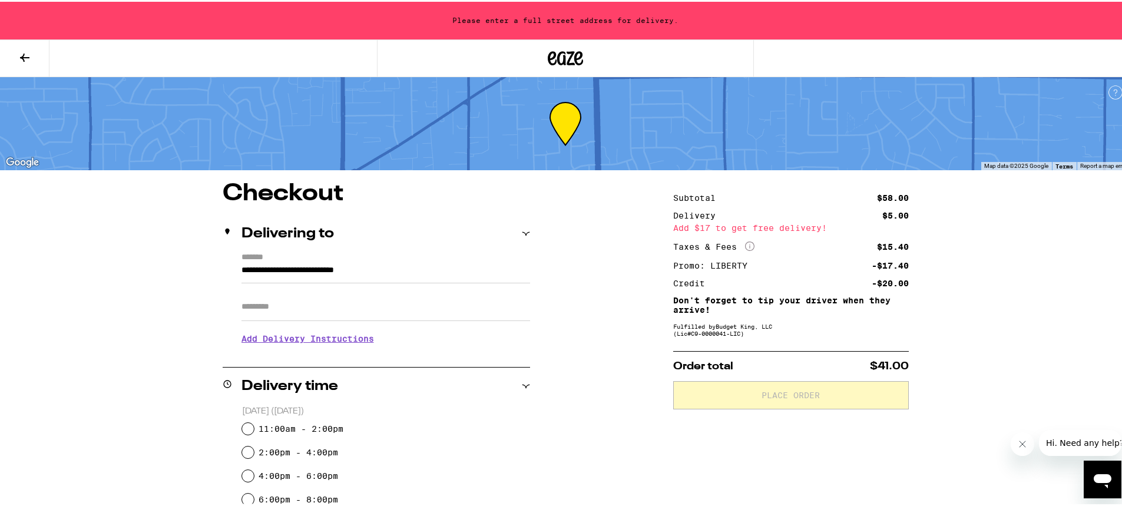
type input "**********"
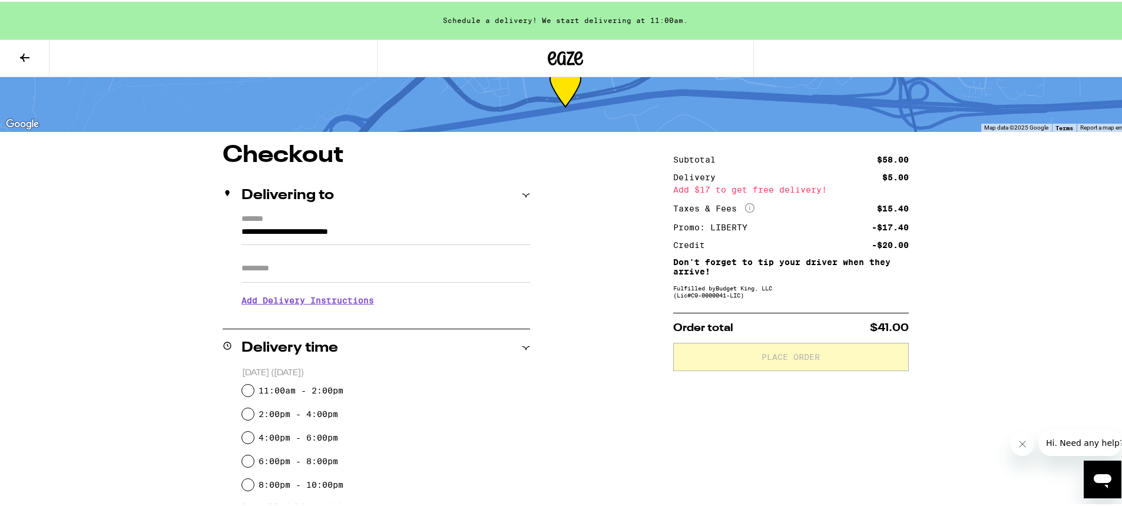
scroll to position [59, 0]
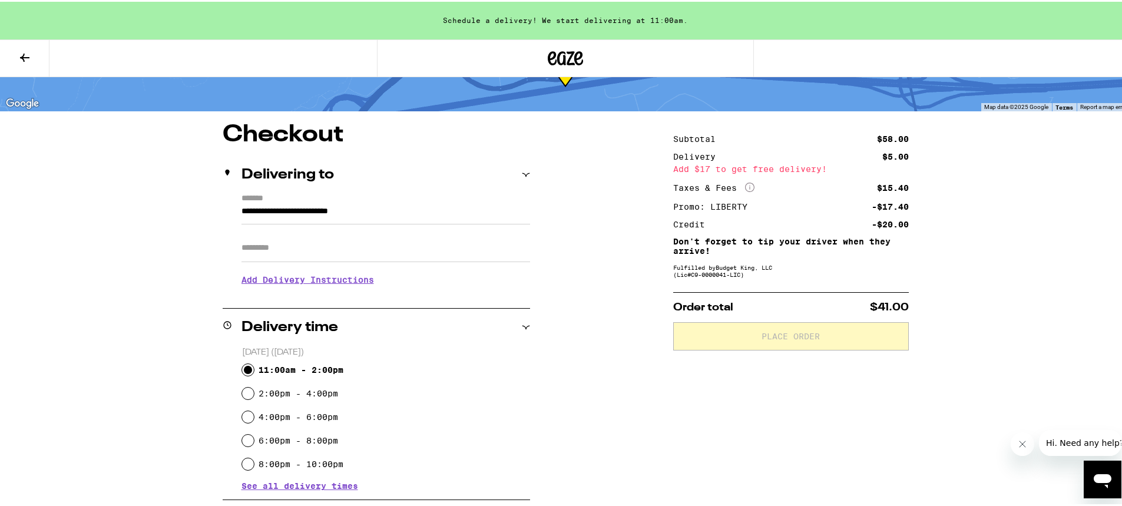
click at [243, 367] on input "11:00am - 2:00pm" at bounding box center [248, 368] width 12 height 12
radio input "true"
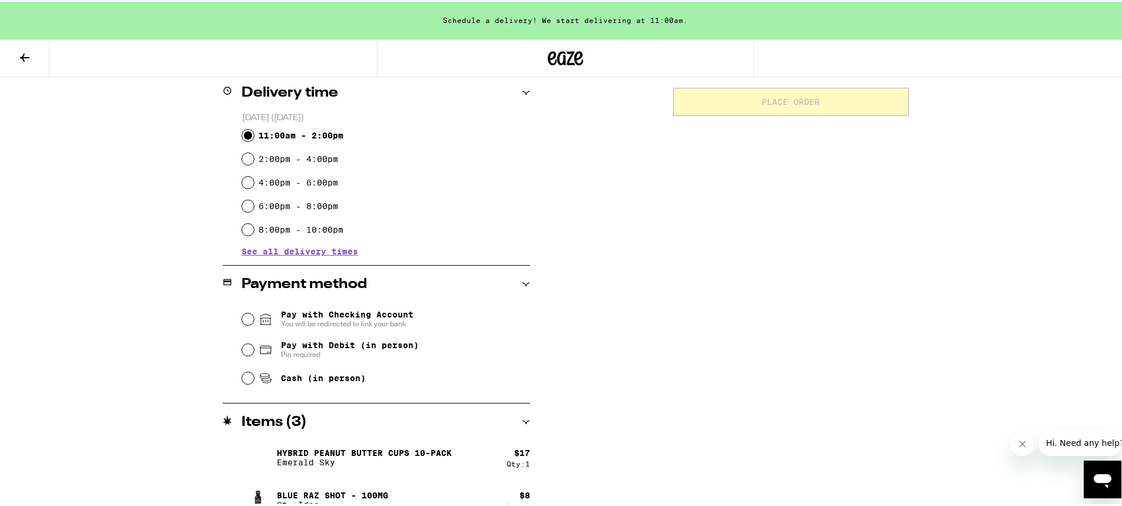
scroll to position [294, 0]
click at [245, 380] on input "Cash (in person)" at bounding box center [248, 375] width 12 height 12
radio input "true"
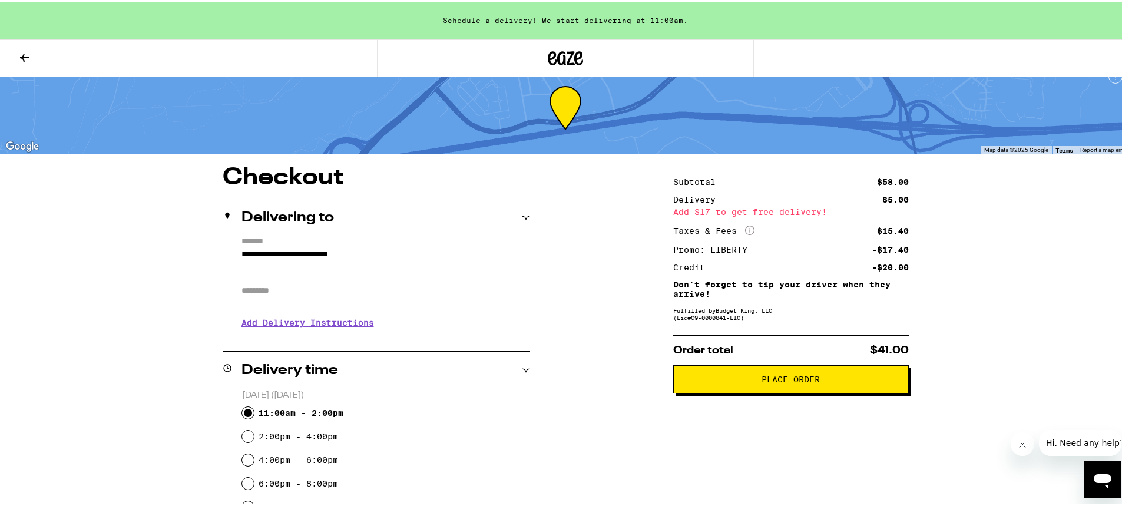
scroll to position [1, 0]
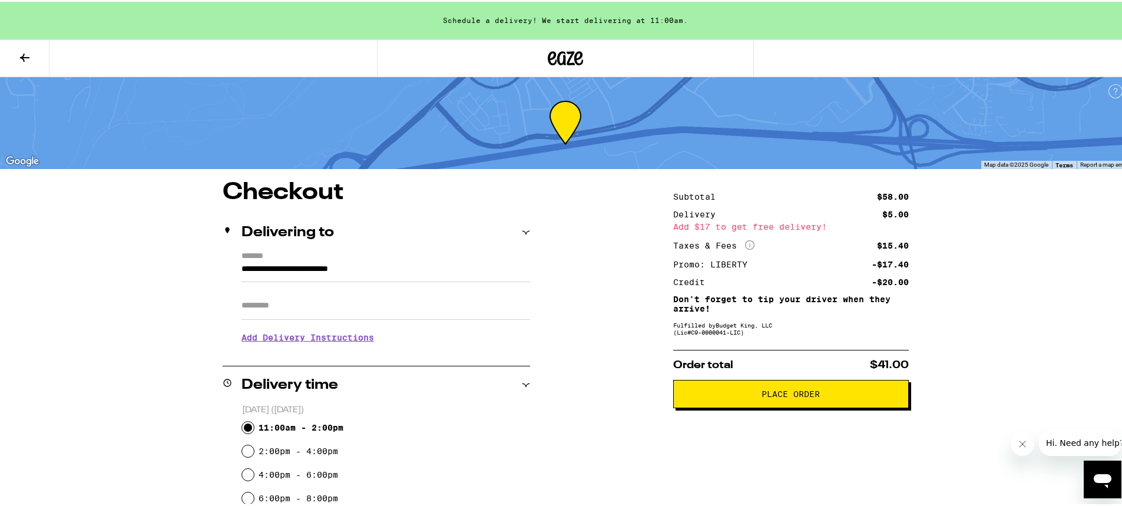
click at [767, 401] on button "Place Order" at bounding box center [791, 392] width 236 height 28
